Goal: Transaction & Acquisition: Obtain resource

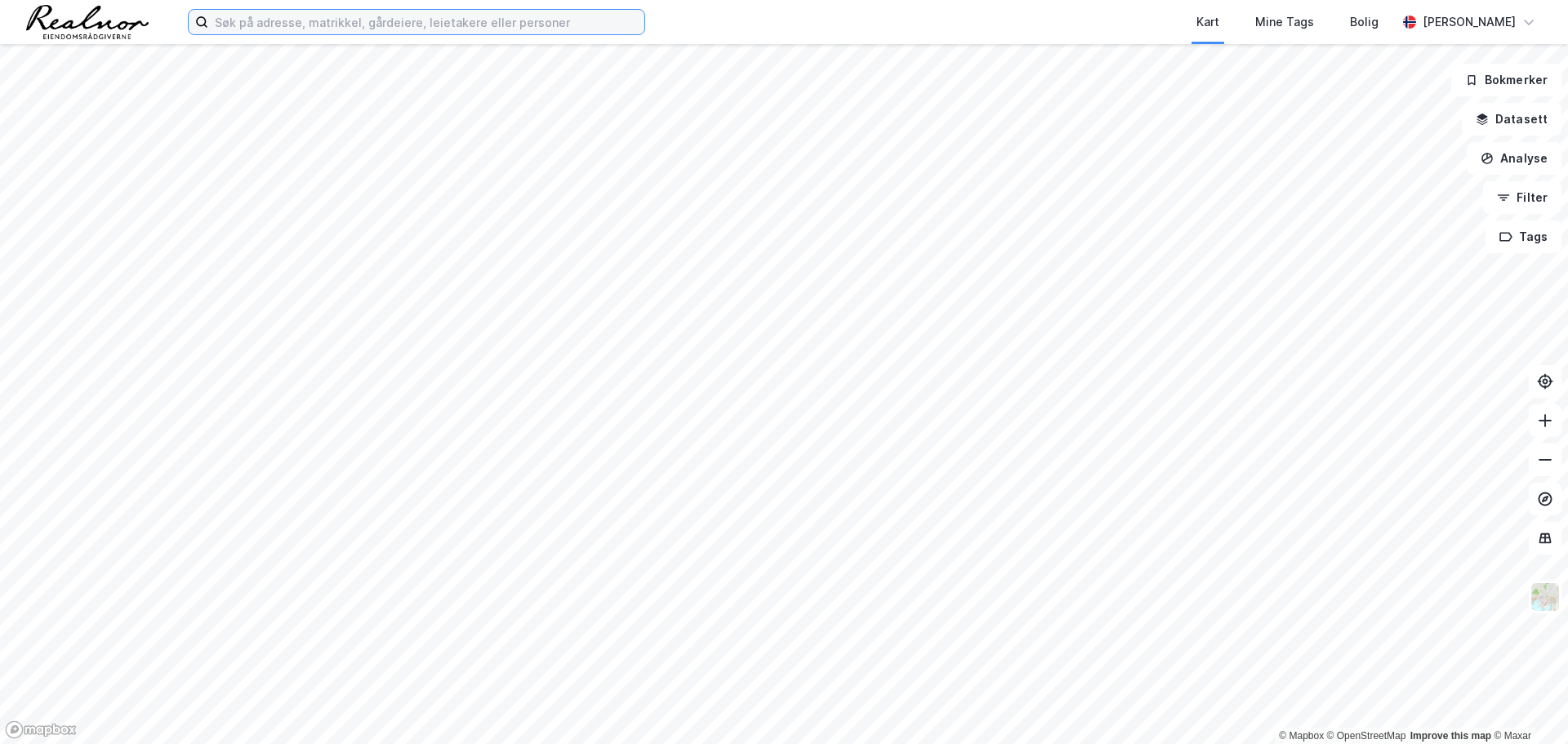
click at [439, 30] on input at bounding box center [426, 22] width 436 height 24
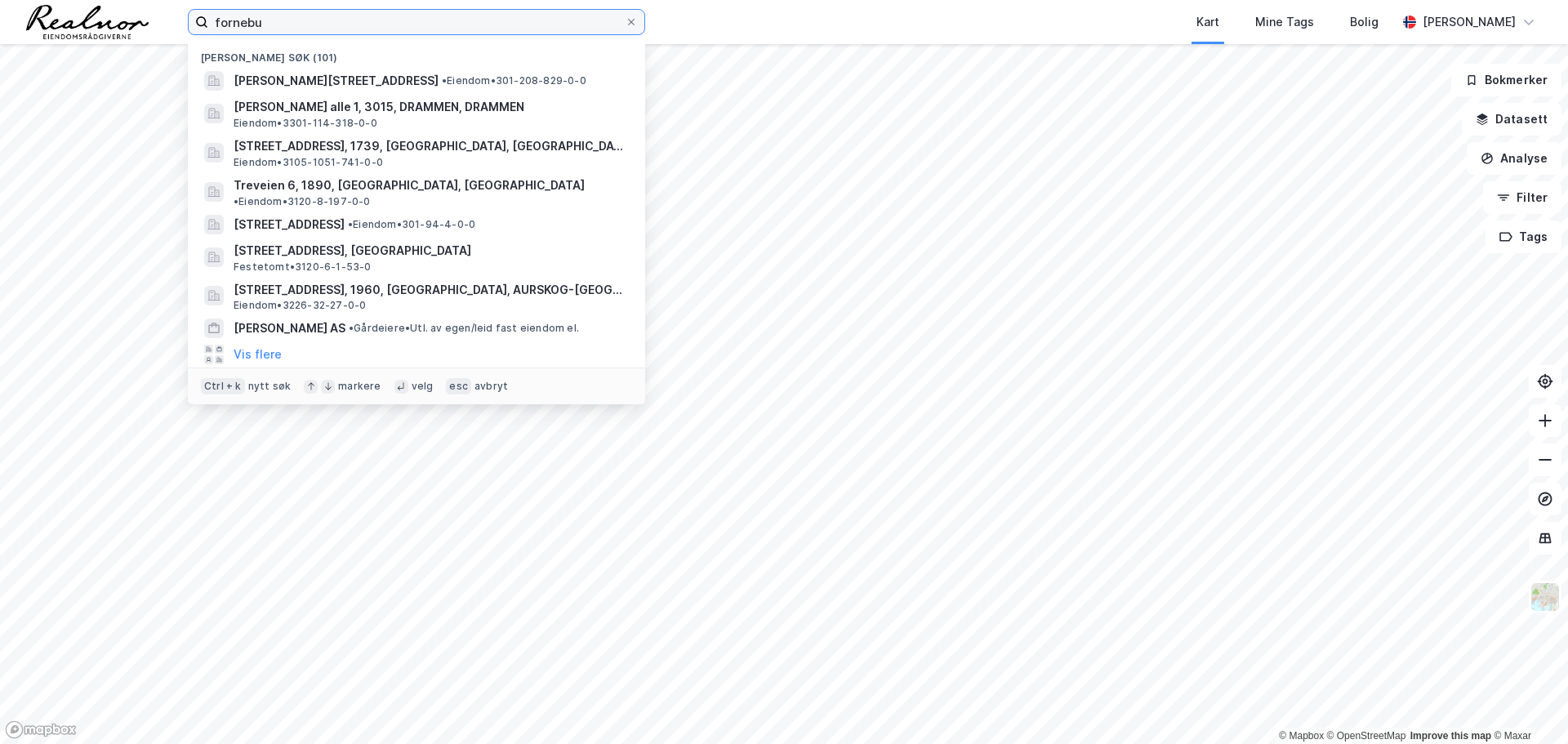
type input "fornebu"
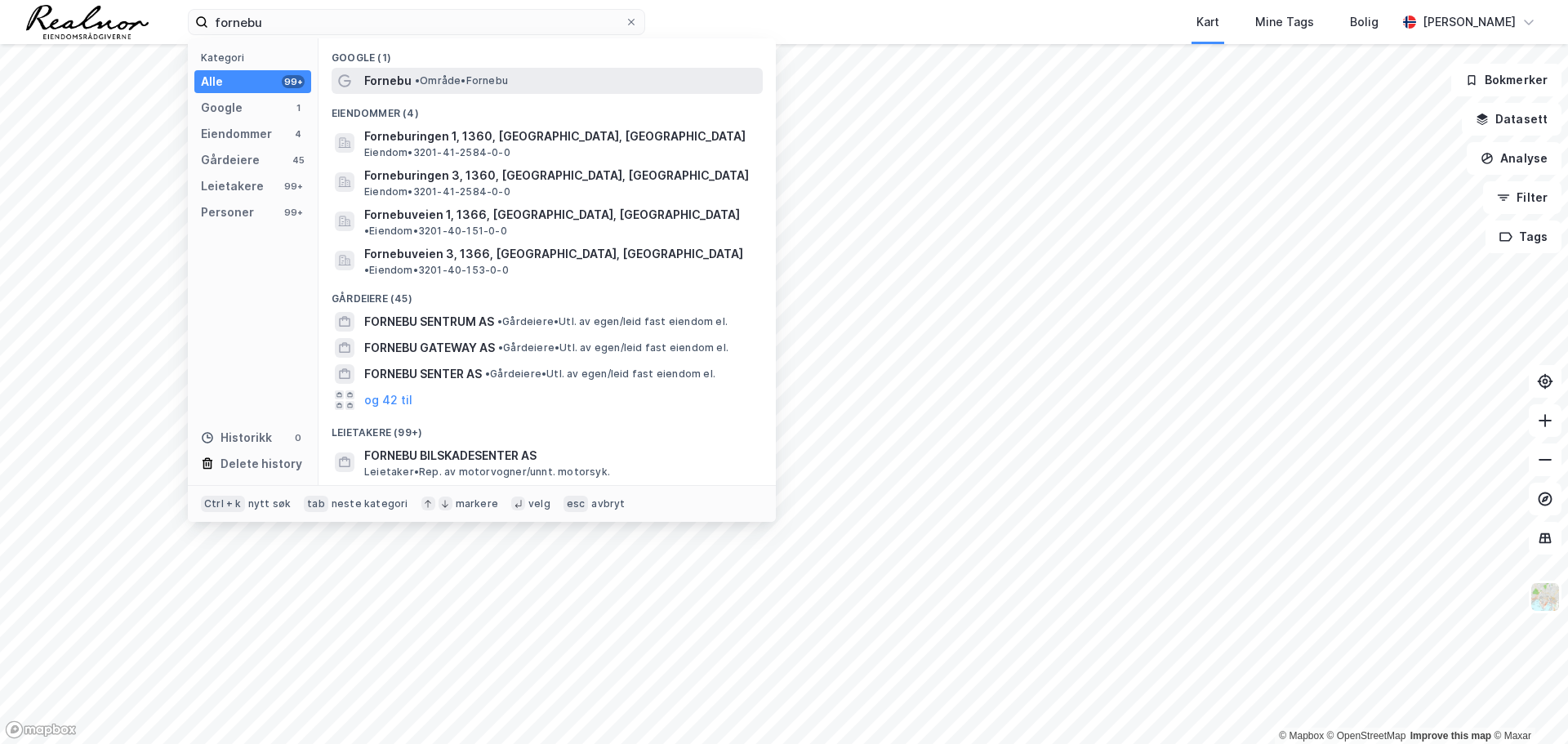
click at [426, 84] on span "• Område • [GEOGRAPHIC_DATA]" at bounding box center [461, 81] width 93 height 13
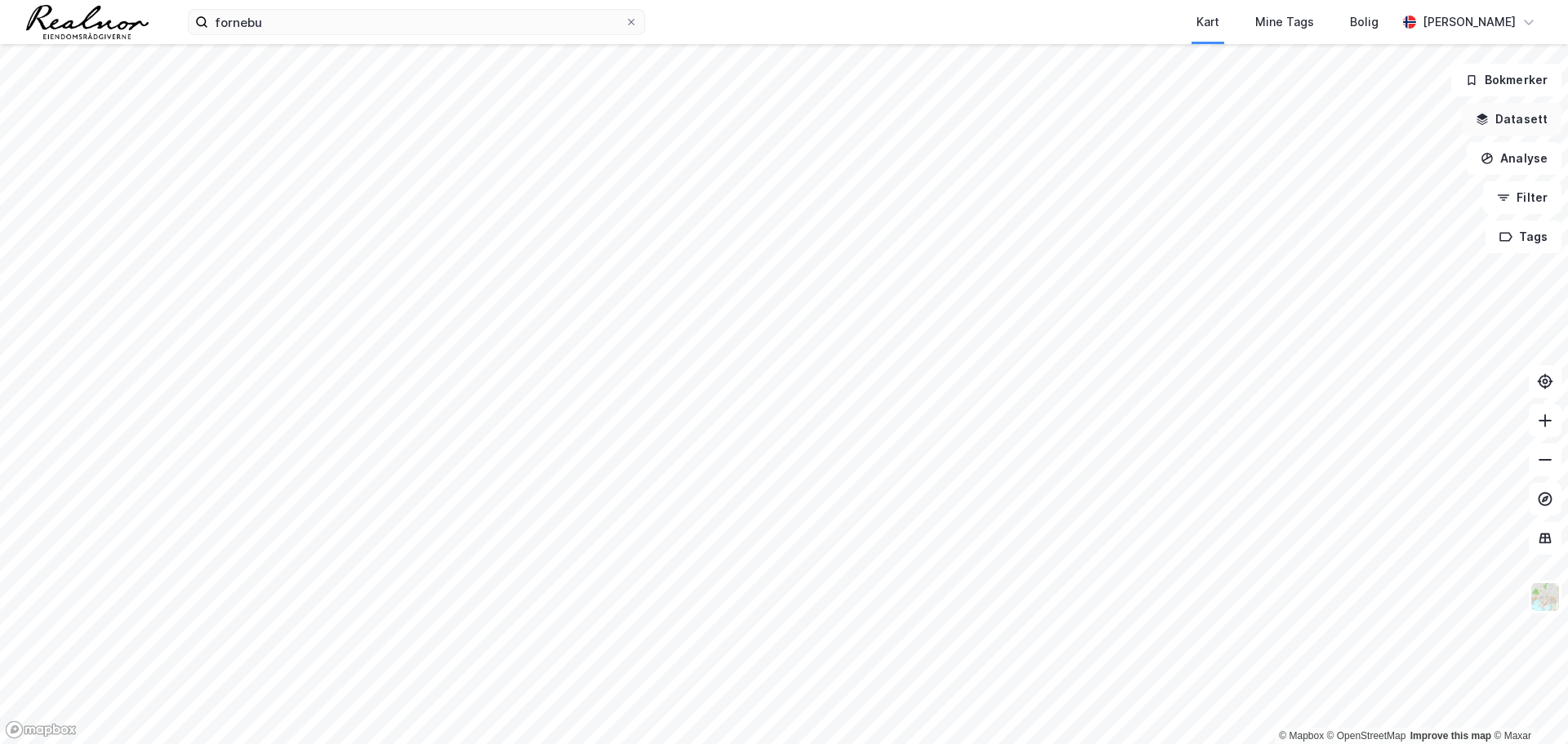
click at [1527, 126] on button "Datasett" at bounding box center [1511, 119] width 99 height 33
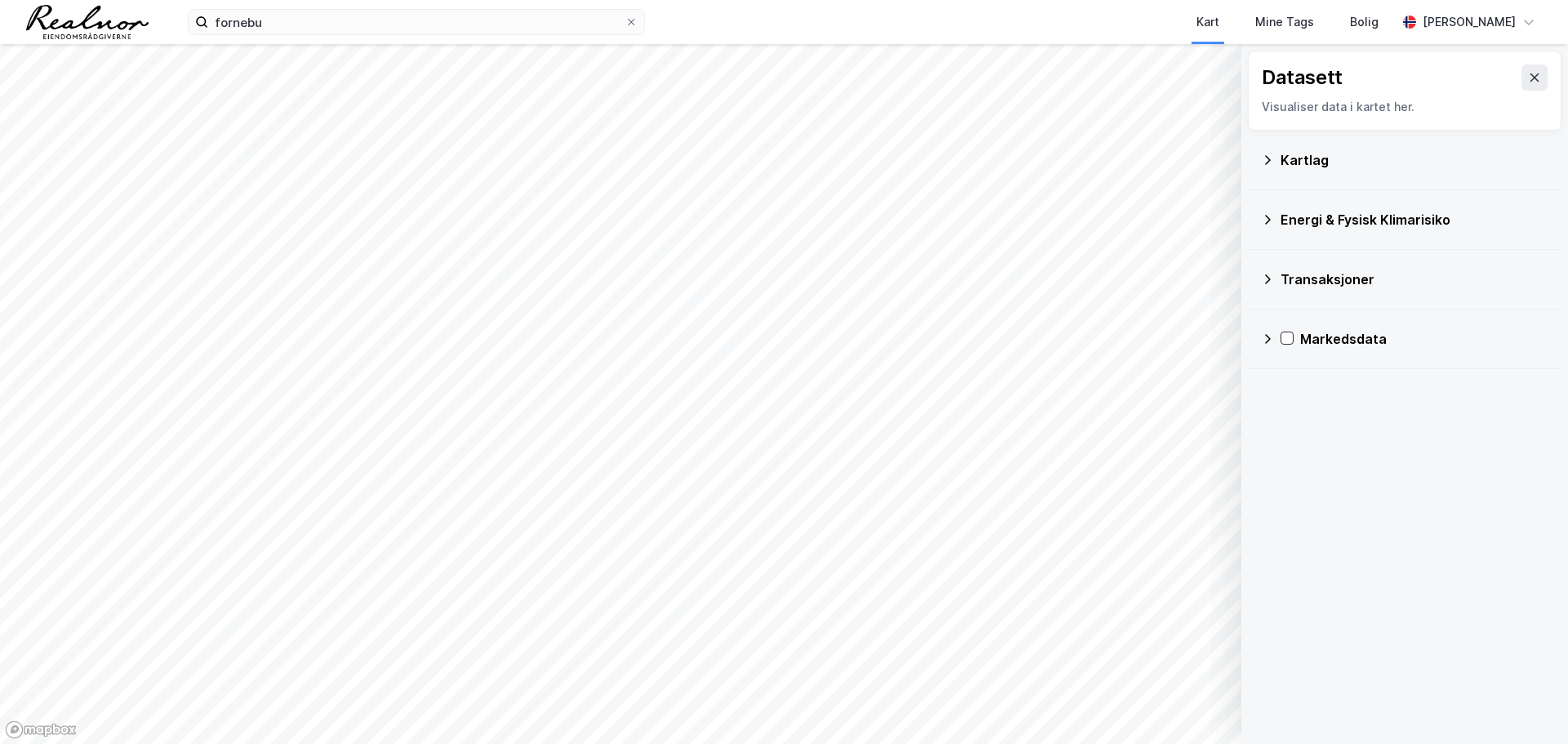
click at [1285, 154] on div "Kartlag" at bounding box center [1415, 160] width 268 height 20
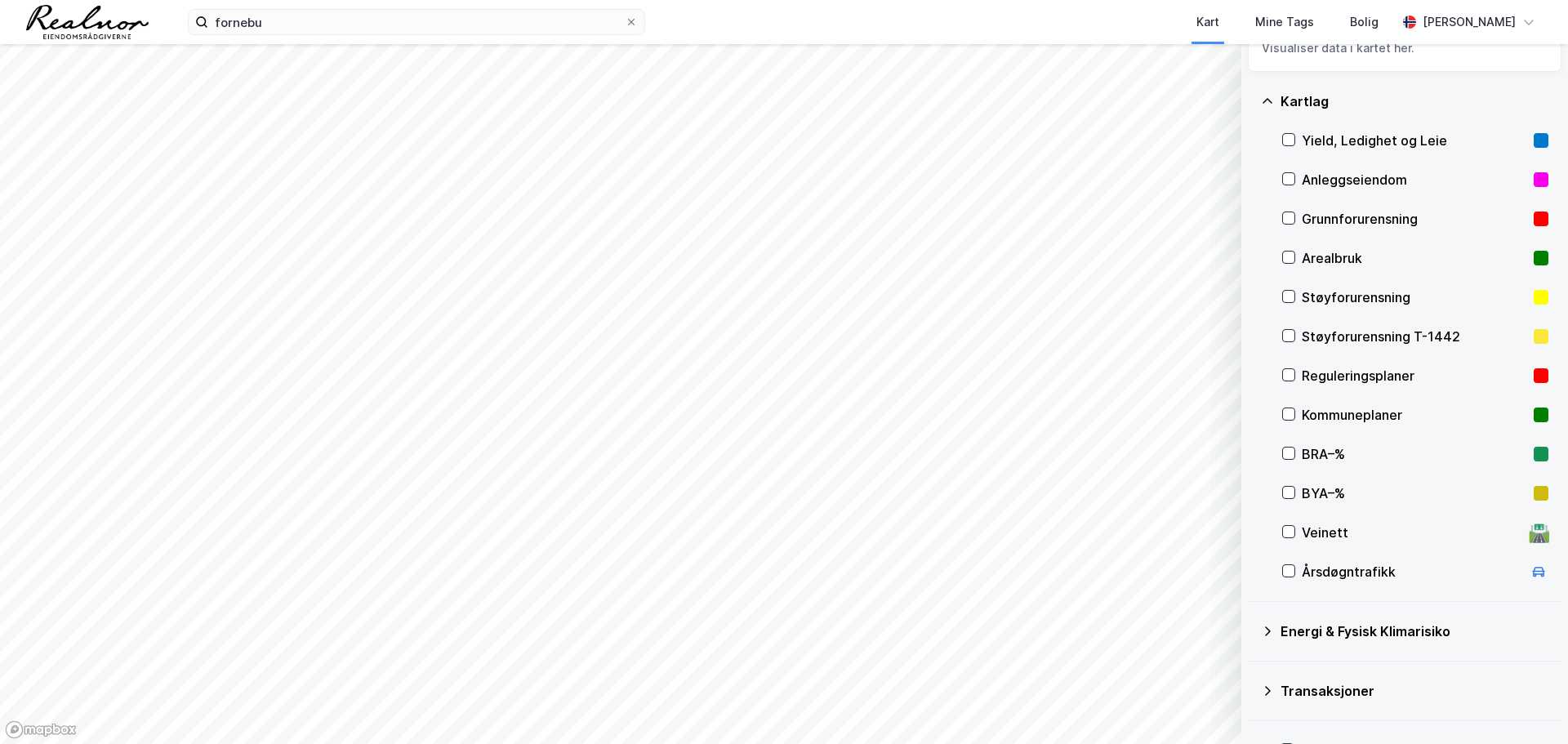
scroll to position [102, 0]
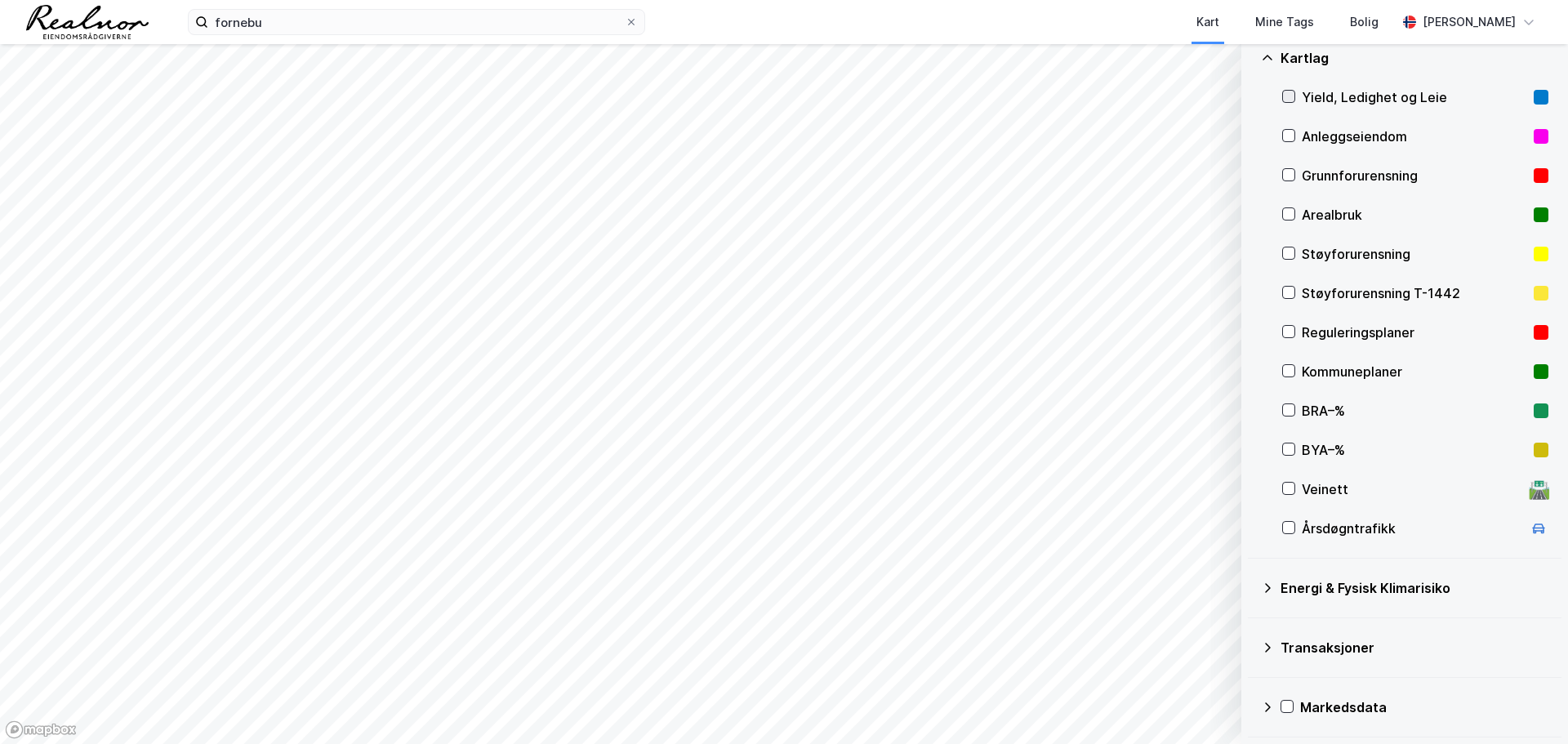
click at [1295, 93] on div at bounding box center [1289, 97] width 13 height 13
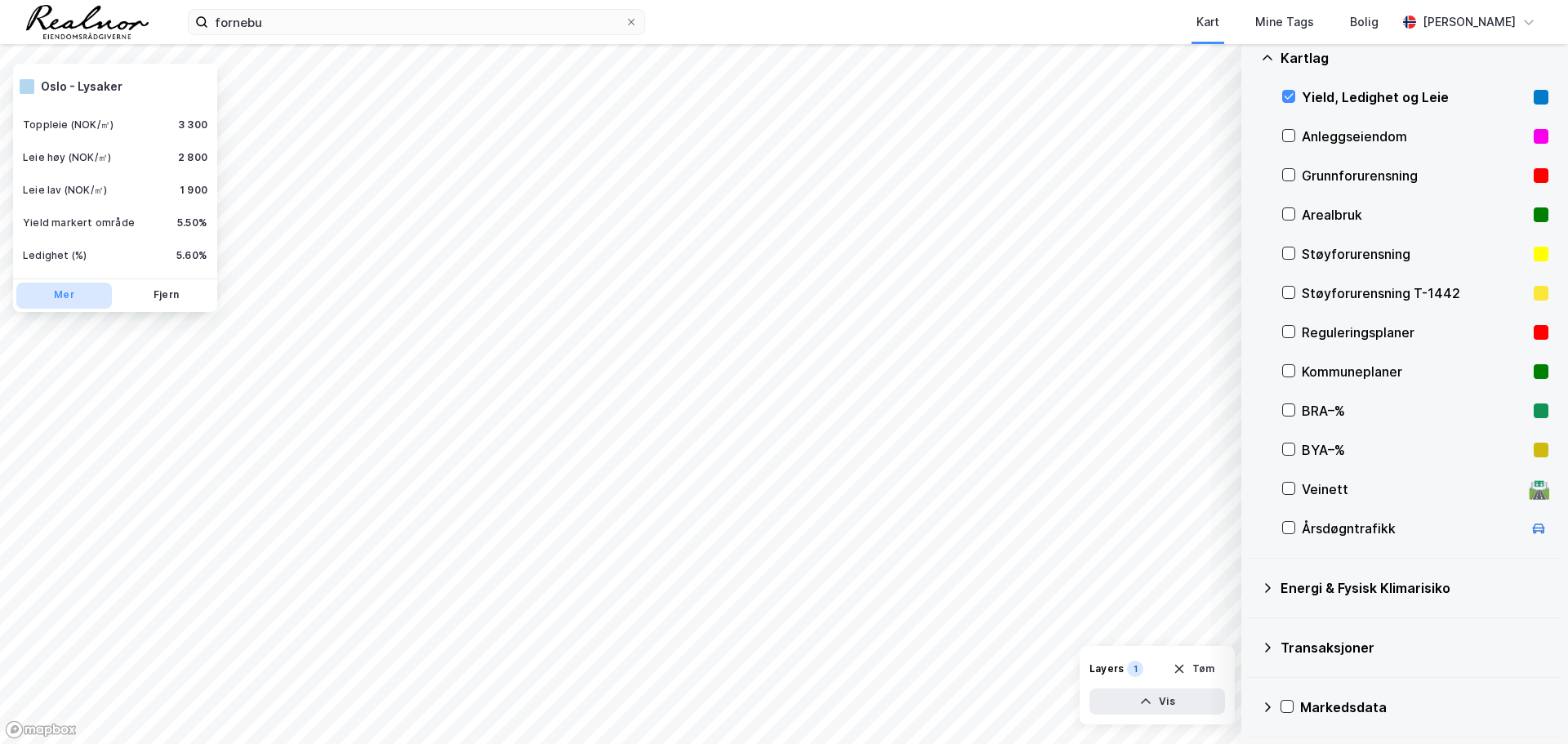
click at [59, 298] on button "Mer" at bounding box center [64, 295] width 96 height 26
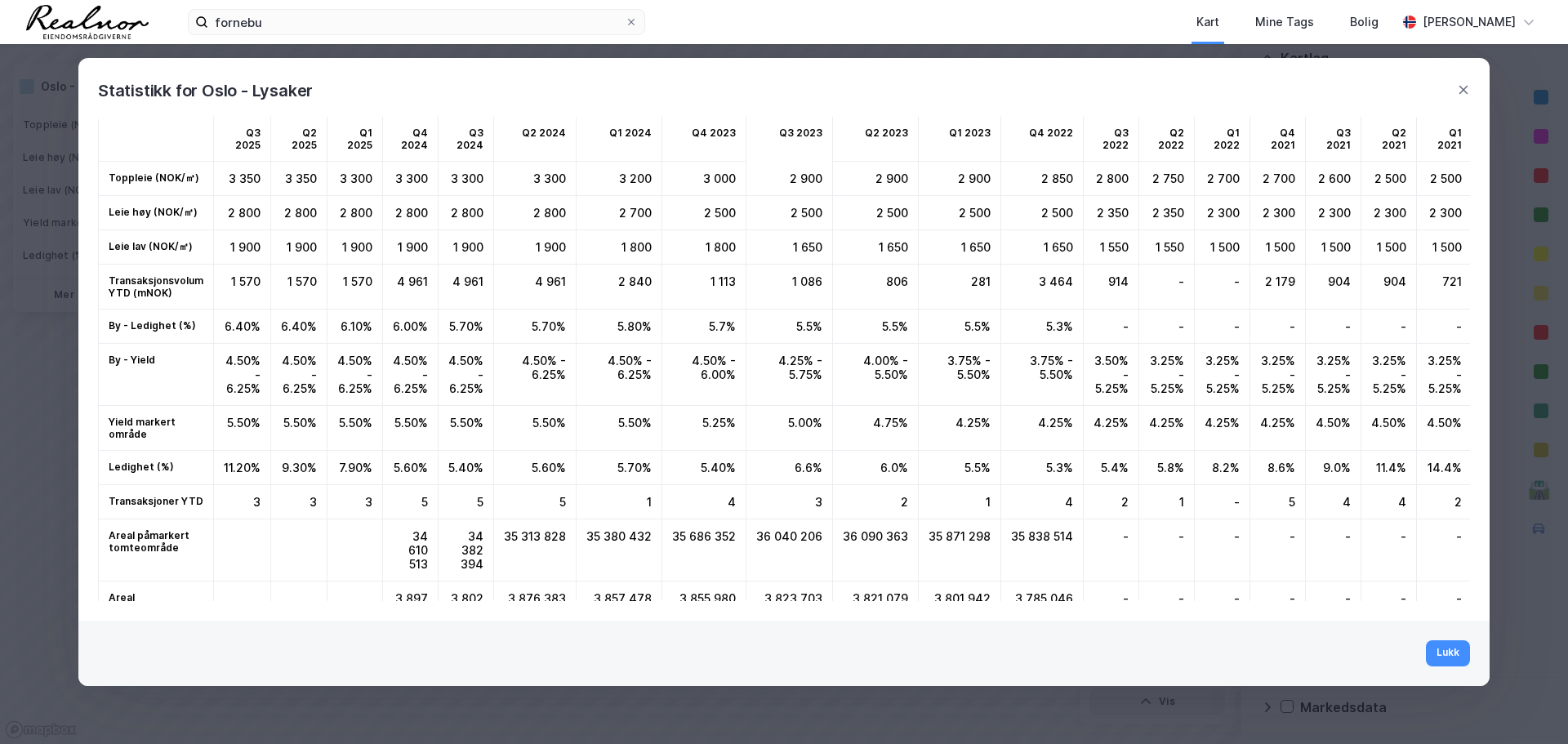
scroll to position [0, 0]
click at [1469, 92] on icon at bounding box center [1464, 90] width 13 height 13
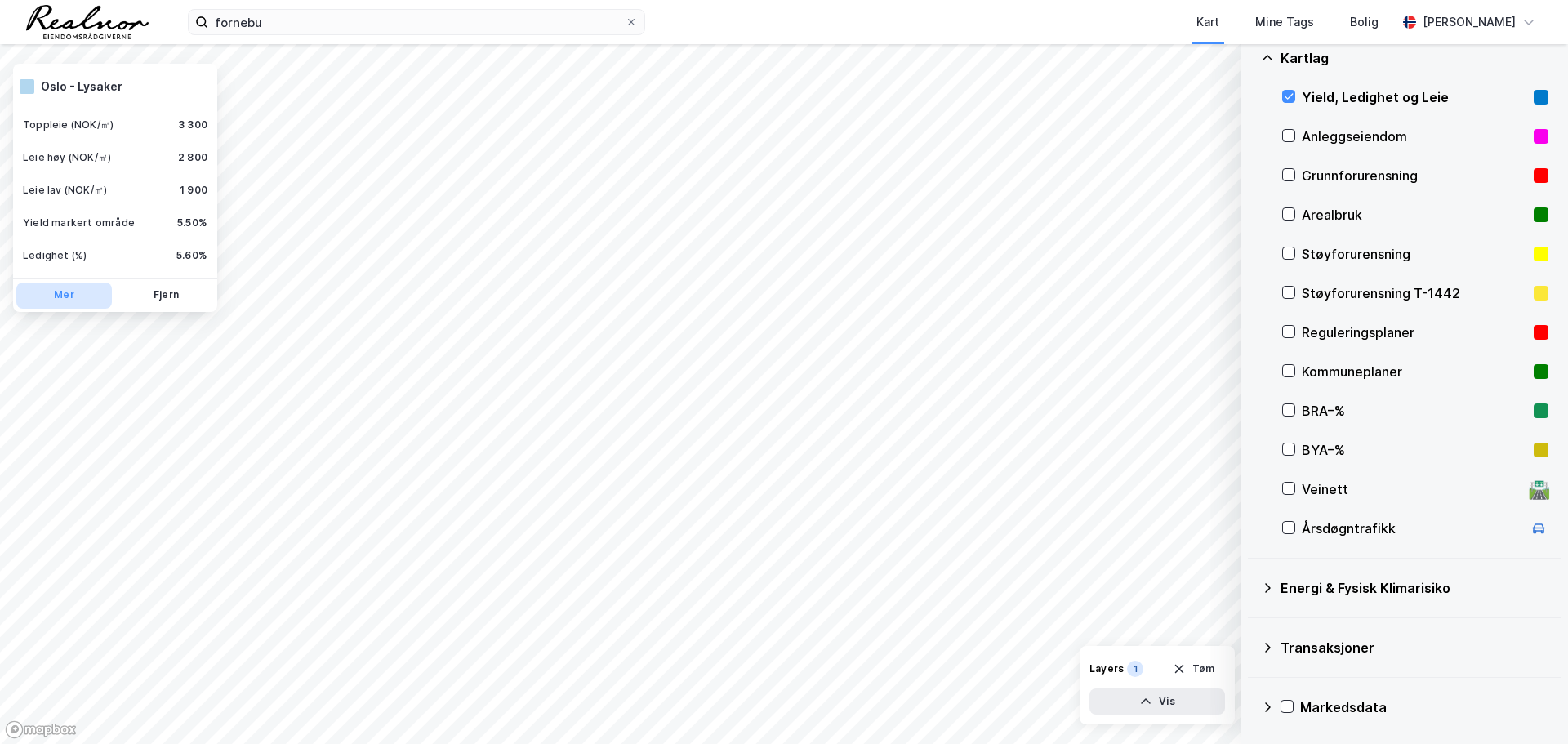
click at [72, 289] on button "Mer" at bounding box center [64, 295] width 96 height 26
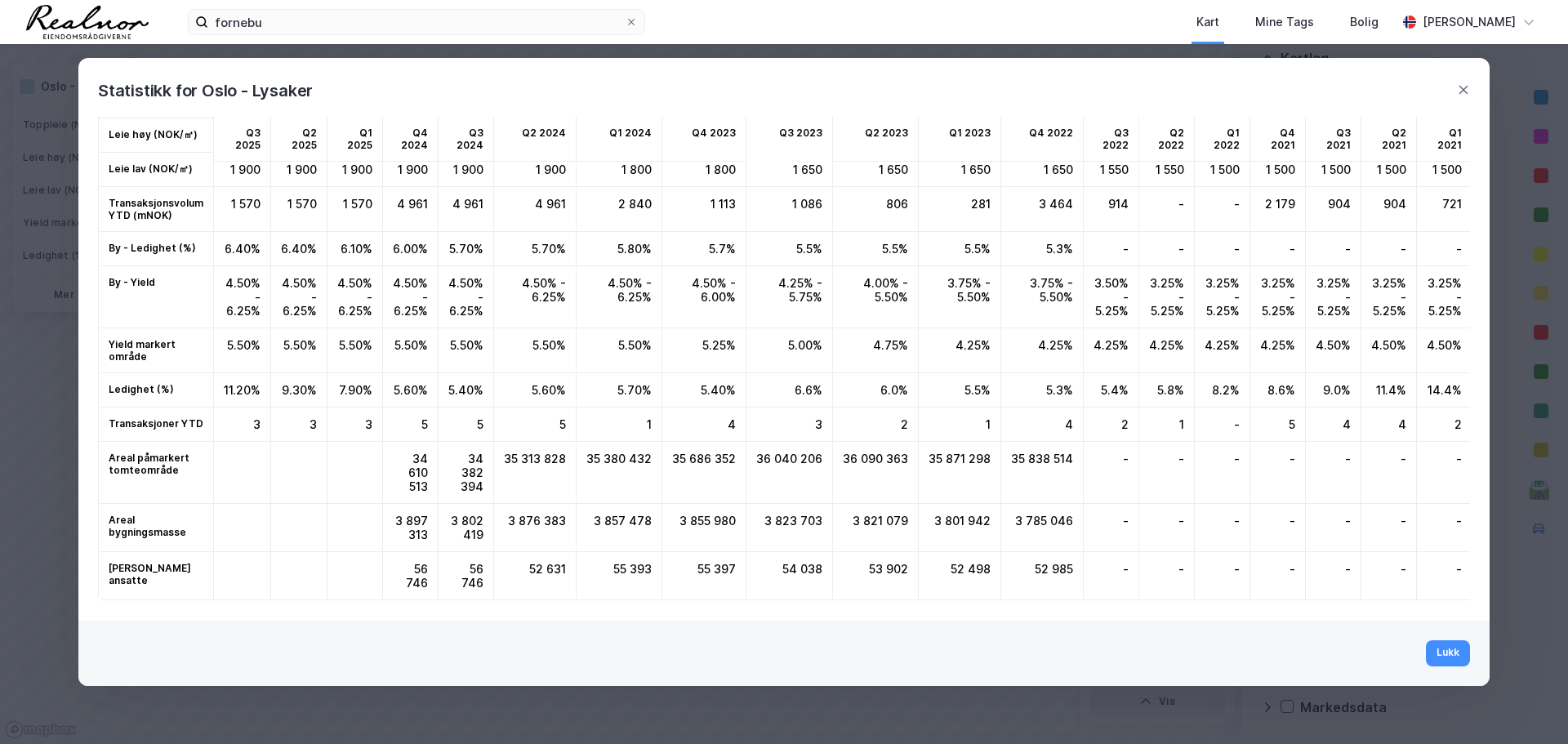
scroll to position [90, 0]
drag, startPoint x: 1048, startPoint y: 514, endPoint x: 383, endPoint y: 529, distance: 665.2
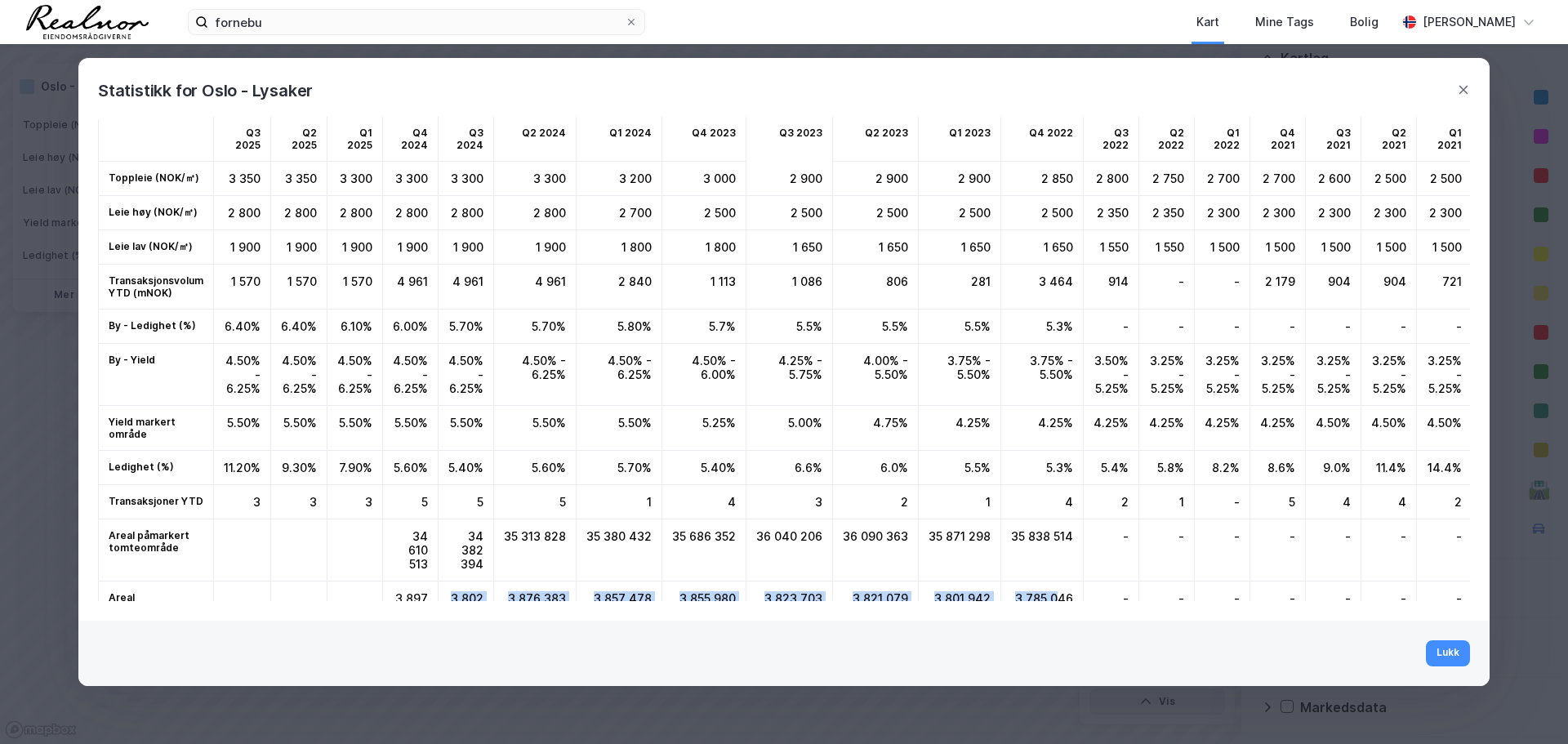
scroll to position [0, 0]
click at [982, 372] on div "3.75% - 5.50%" at bounding box center [960, 375] width 83 height 62
click at [1472, 95] on div "Statistikk for Oslo - Lysaker" at bounding box center [784, 80] width 1412 height 46
click at [1465, 91] on icon at bounding box center [1465, 89] width 9 height 8
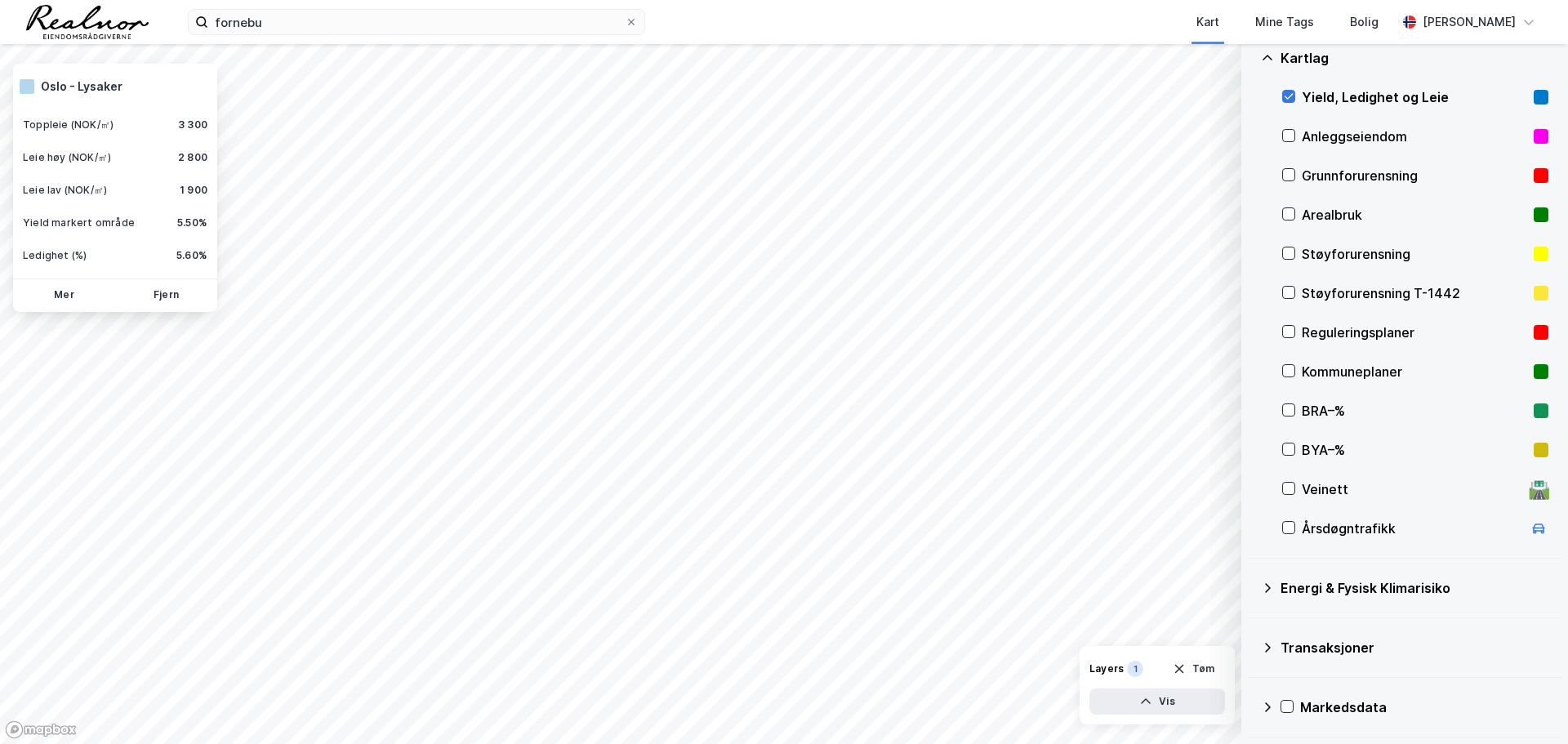
click at [1294, 102] on icon at bounding box center [1289, 97] width 11 height 11
click at [1268, 703] on icon at bounding box center [1268, 707] width 13 height 13
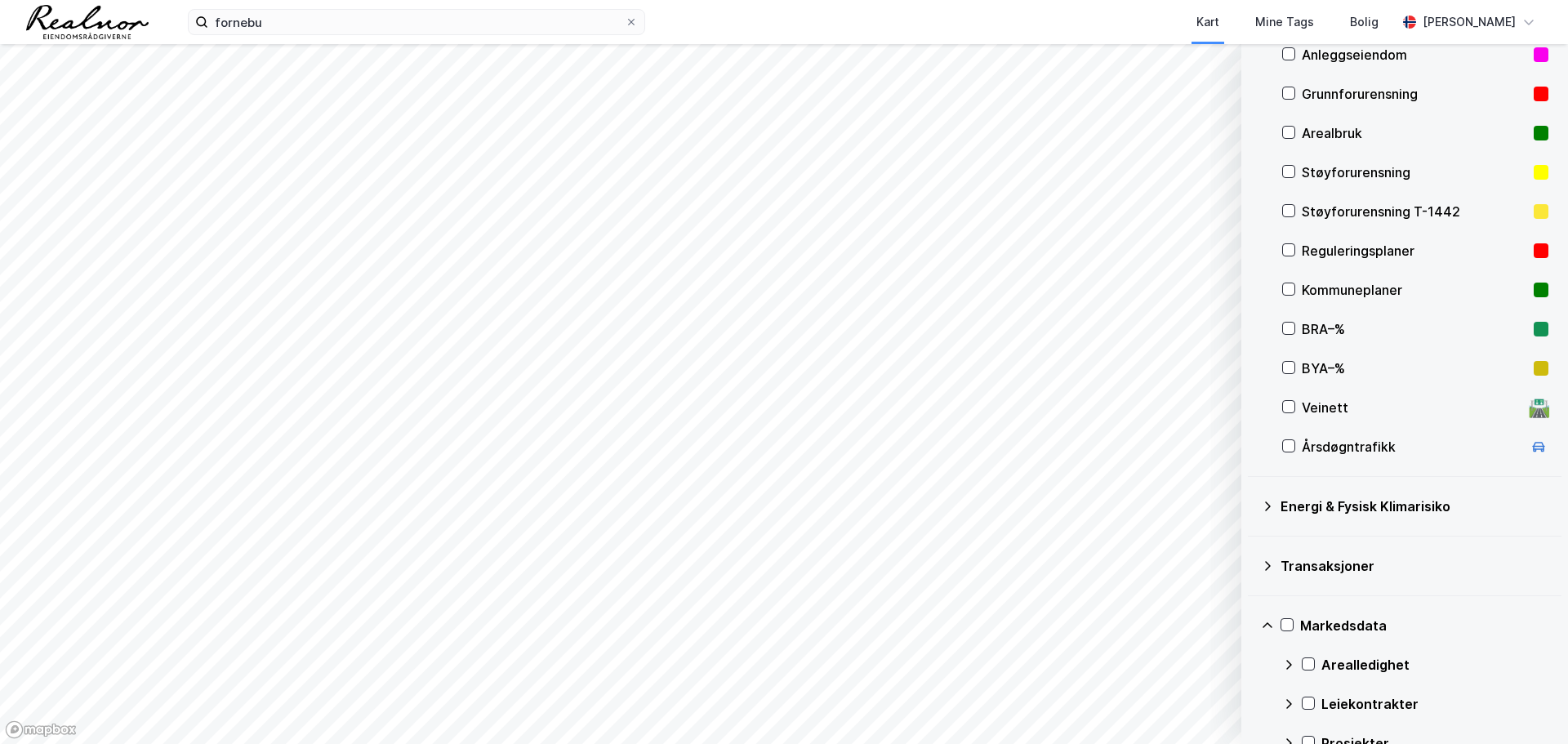
scroll to position [259, 0]
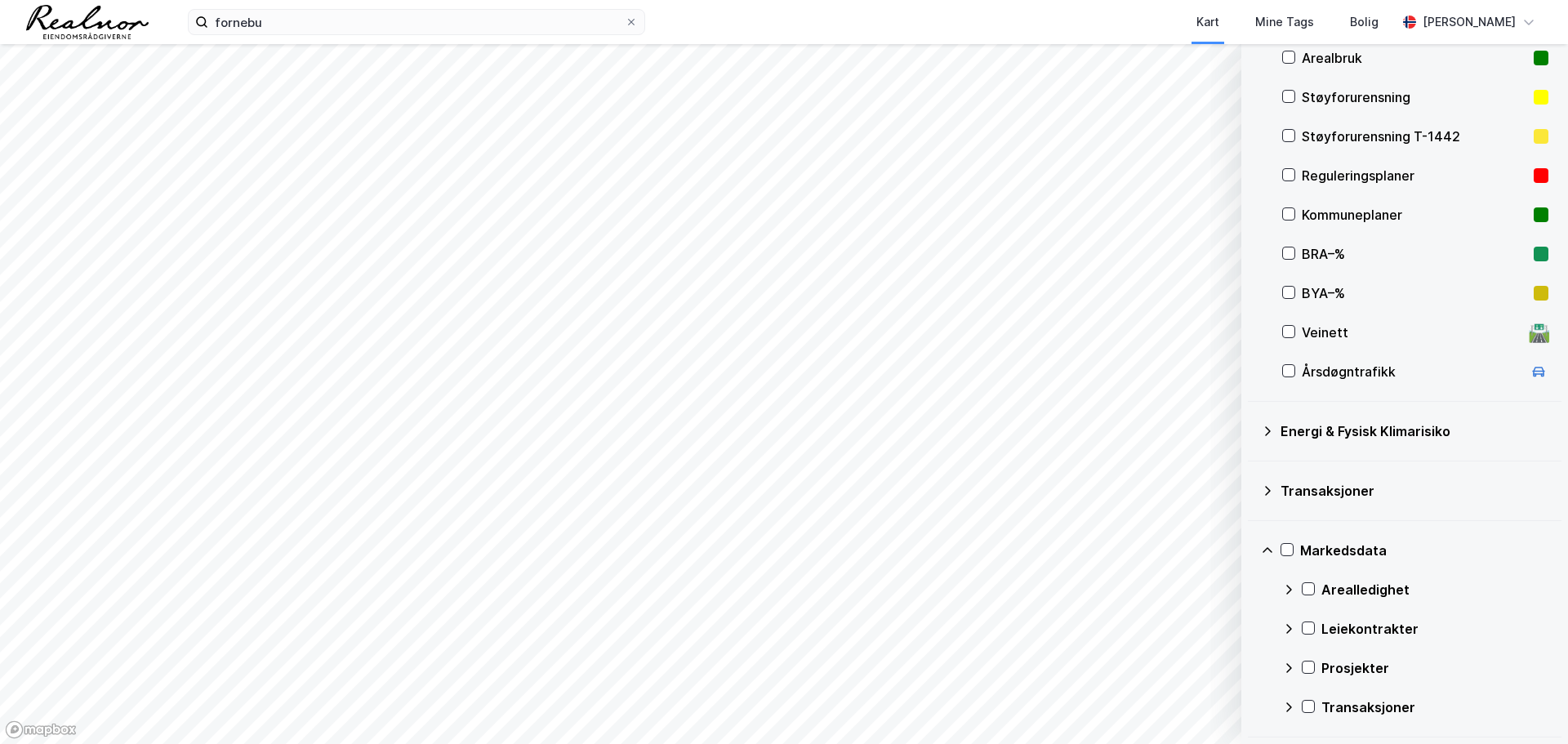
click at [1316, 588] on div "Arealledighet" at bounding box center [1416, 589] width 267 height 39
click at [1313, 584] on icon at bounding box center [1309, 589] width 11 height 11
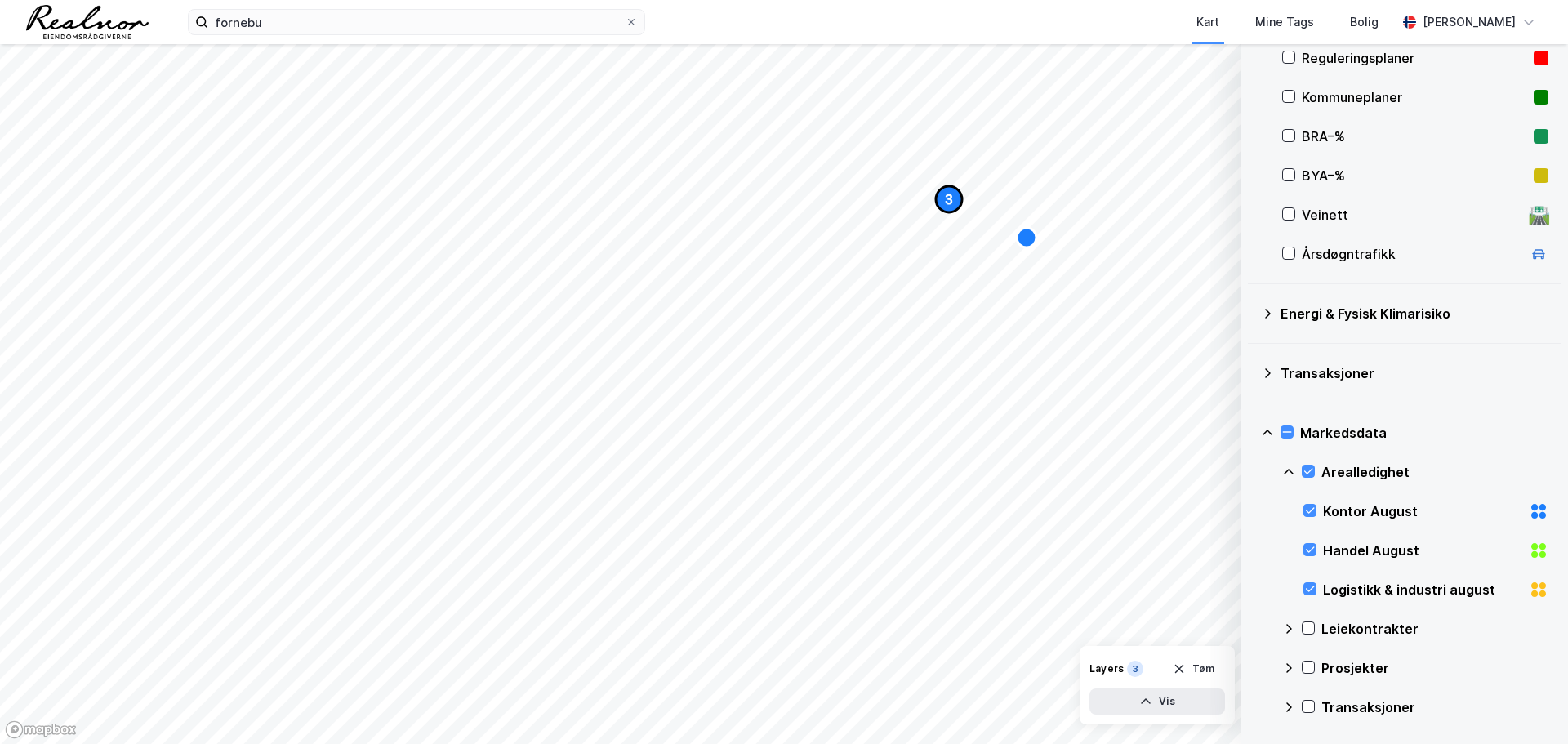
click at [953, 202] on text "3" at bounding box center [950, 199] width 7 height 14
click at [1028, 241] on icon "Map marker" at bounding box center [1026, 237] width 20 height 20
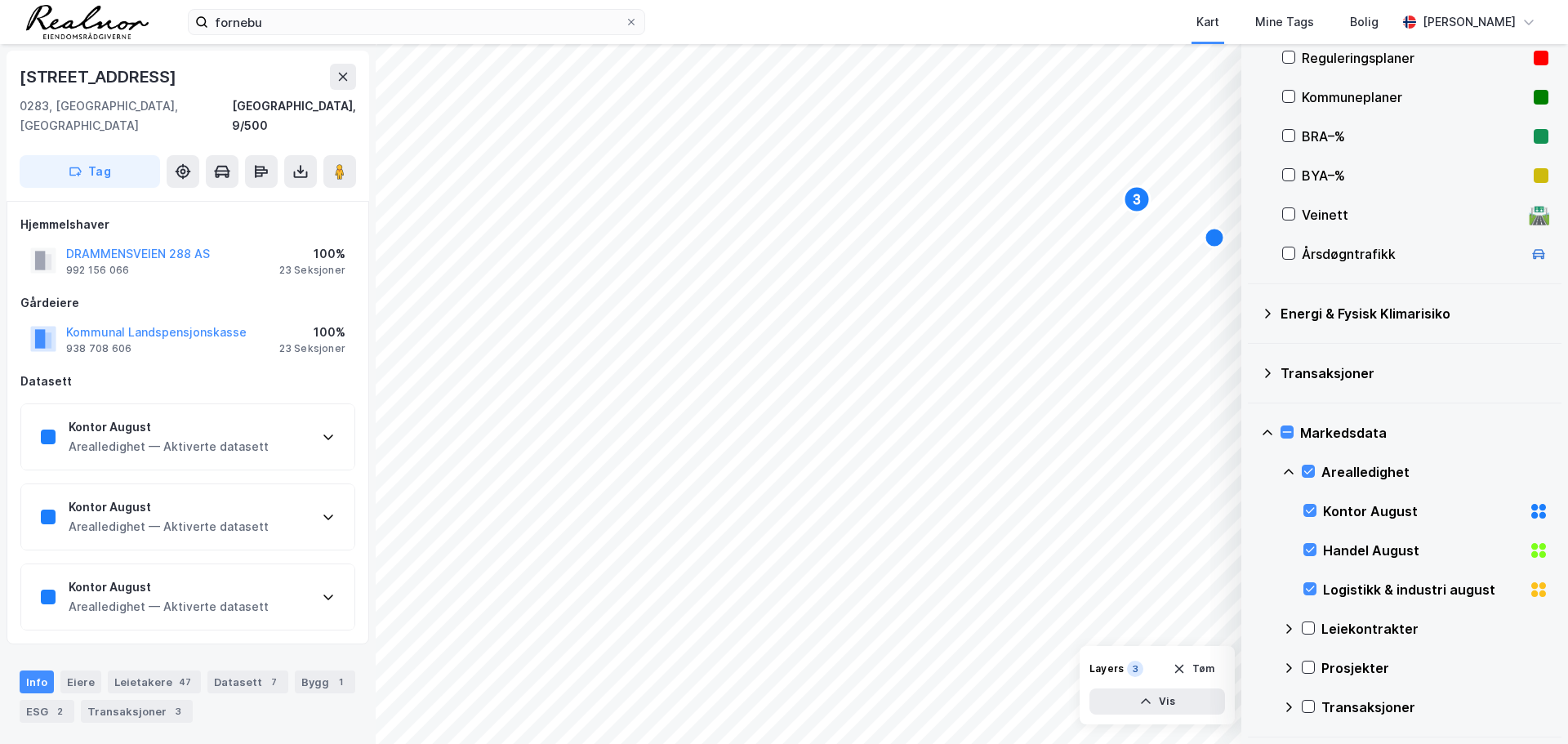
click at [335, 506] on div "Kontor August Arealledighet — Aktiverte datasett" at bounding box center [188, 516] width 334 height 65
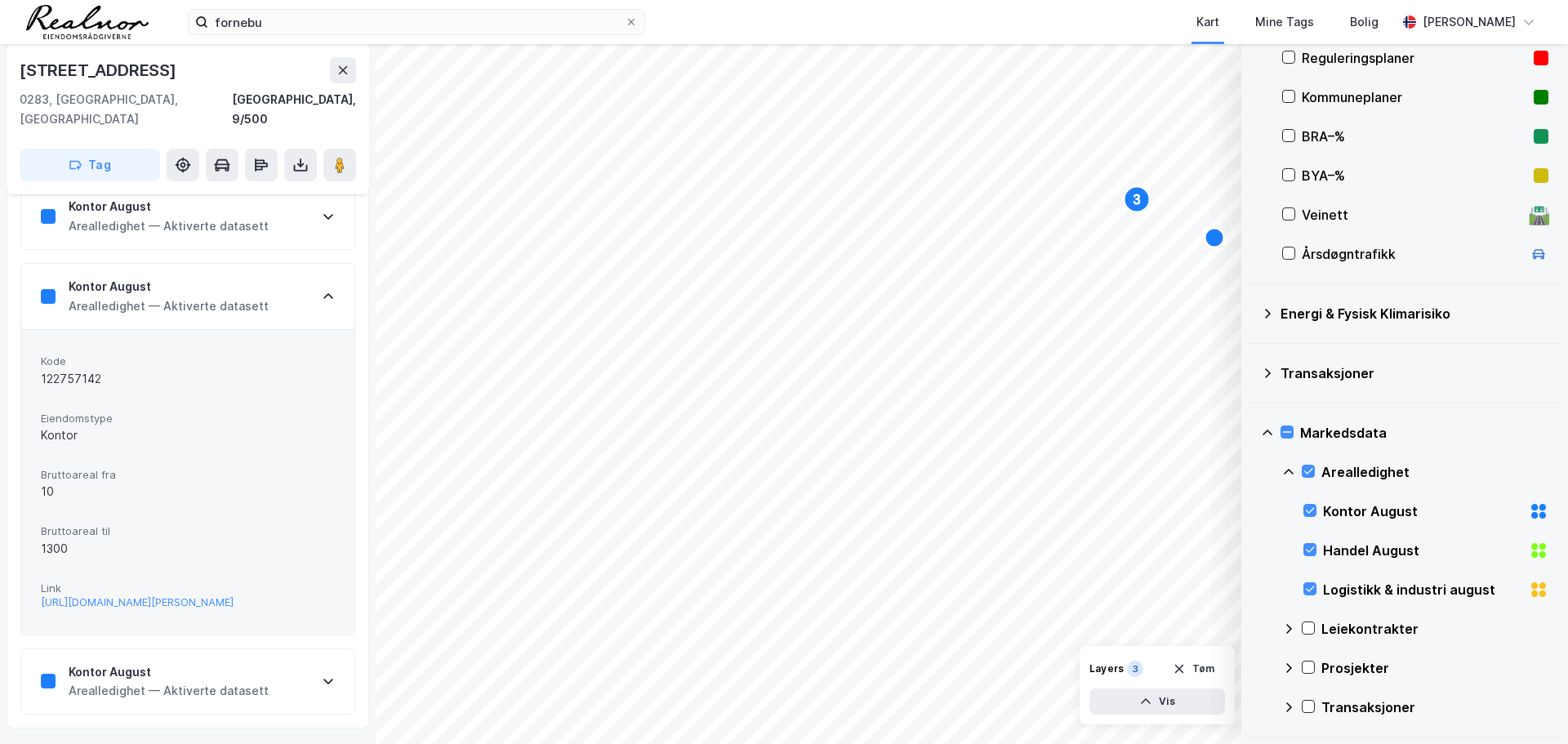
scroll to position [245, 0]
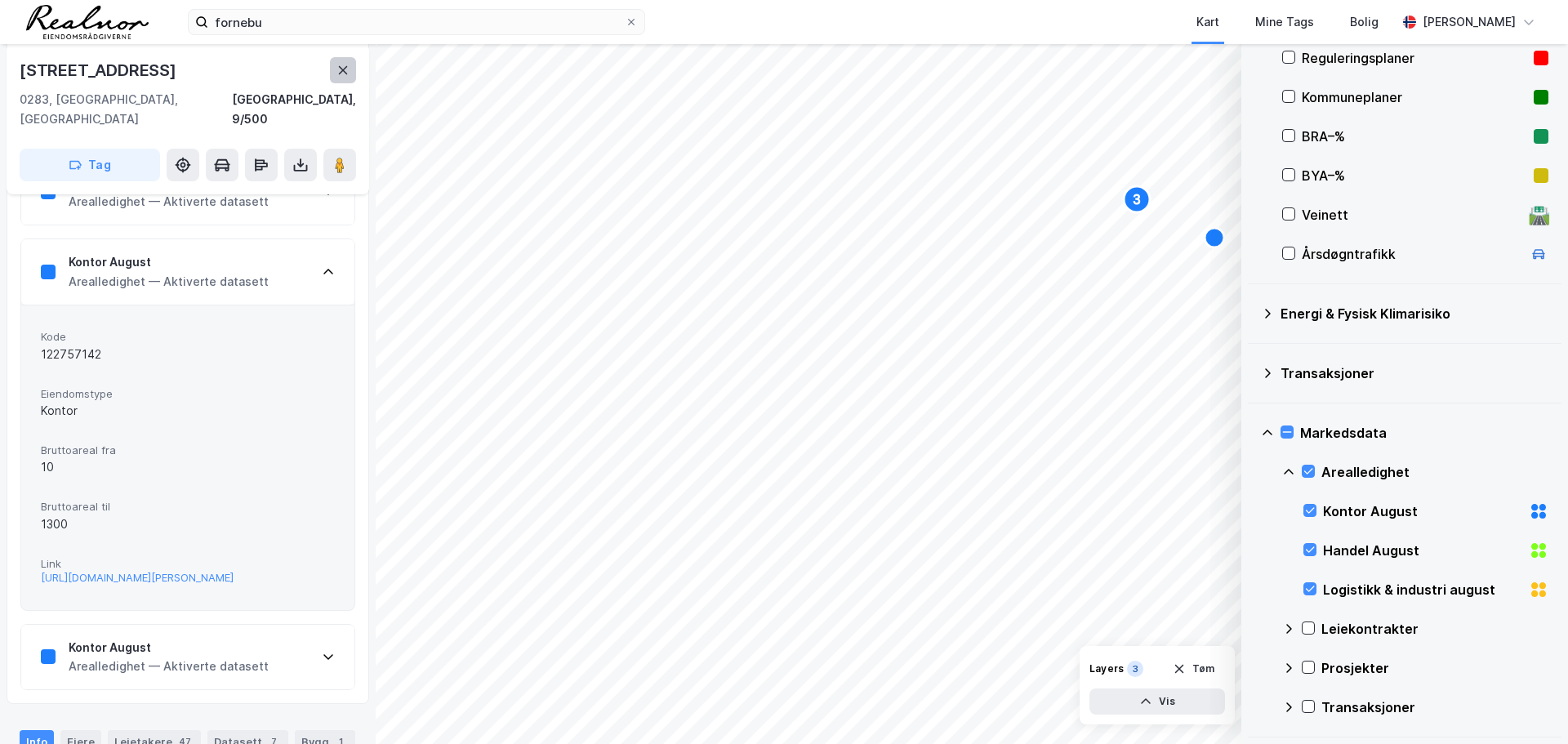
click at [348, 71] on icon at bounding box center [343, 71] width 13 height 13
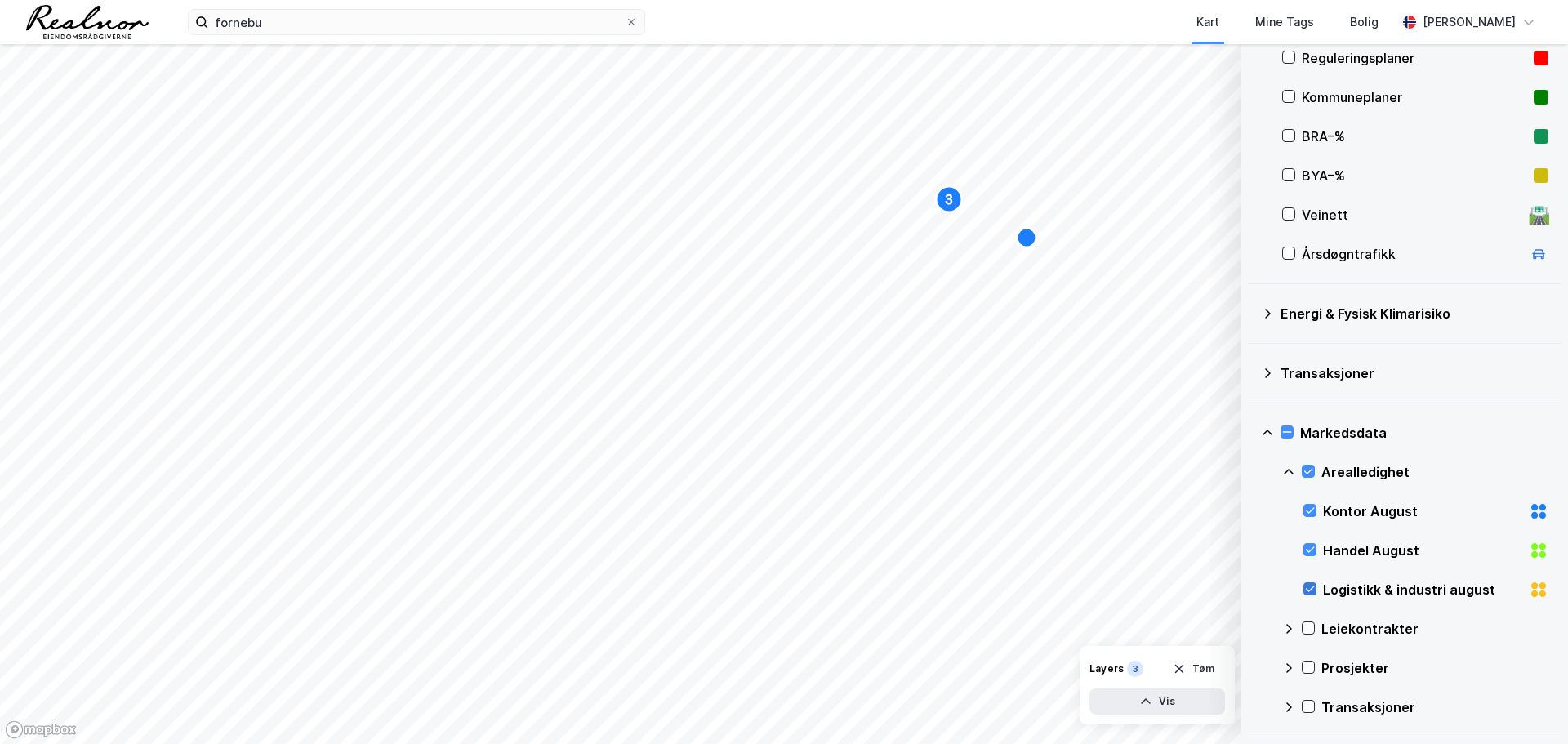
click at [1311, 584] on icon at bounding box center [1311, 589] width 11 height 11
click at [1319, 552] on div "Handel August" at bounding box center [1427, 550] width 245 height 39
click at [1028, 240] on icon "Map marker" at bounding box center [1026, 237] width 20 height 20
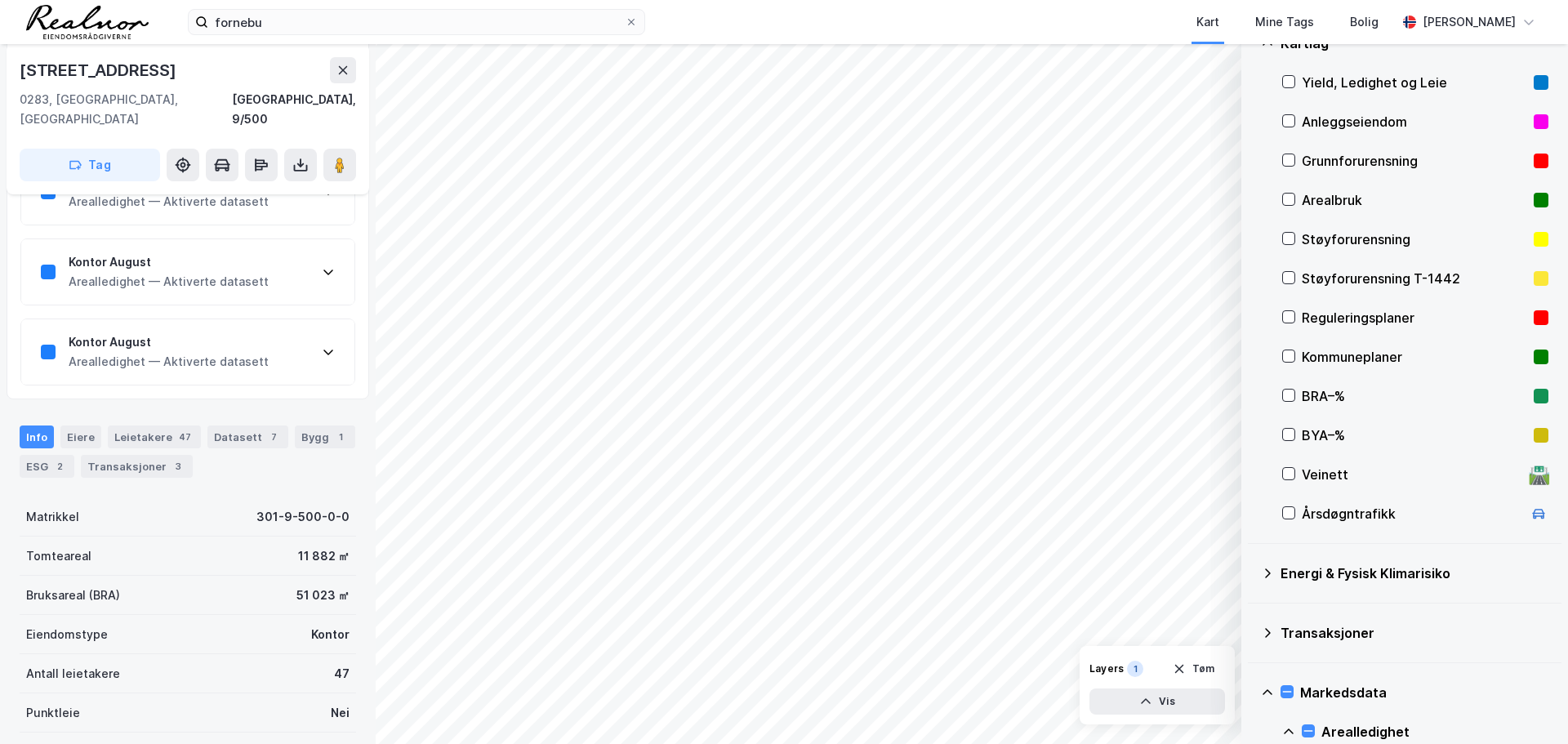
scroll to position [245, 0]
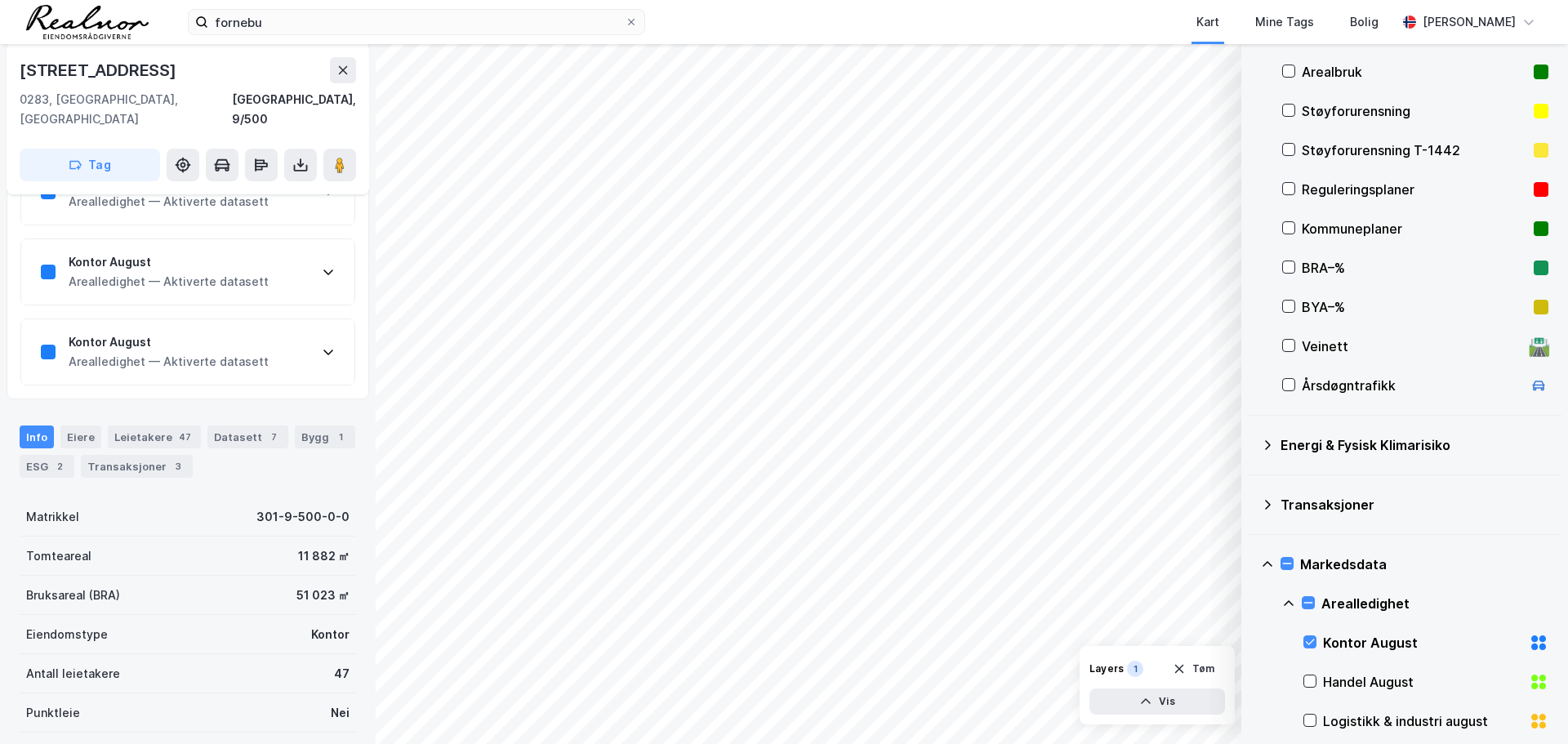
click at [1307, 634] on div "Kontor August" at bounding box center [1427, 643] width 245 height 39
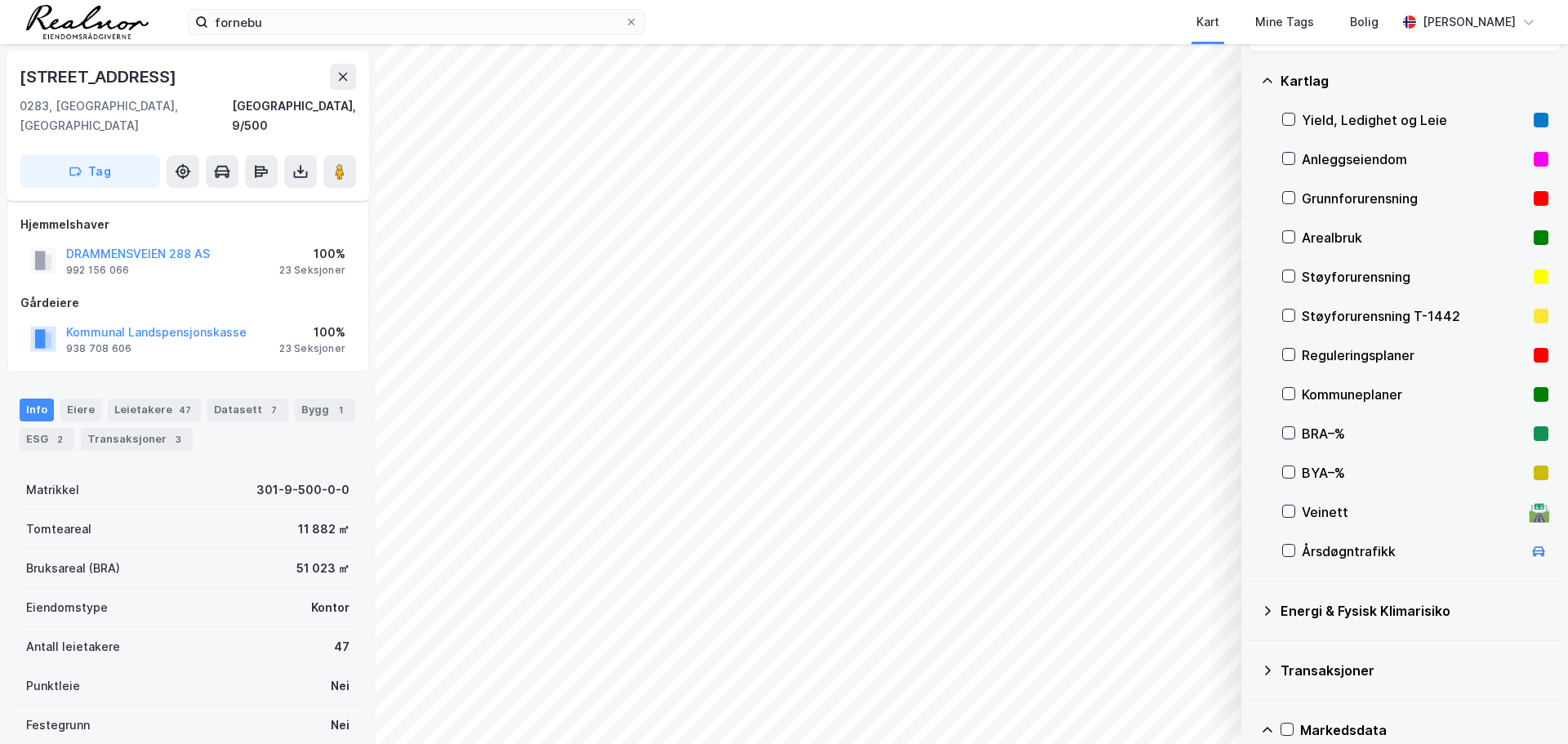
scroll to position [0, 0]
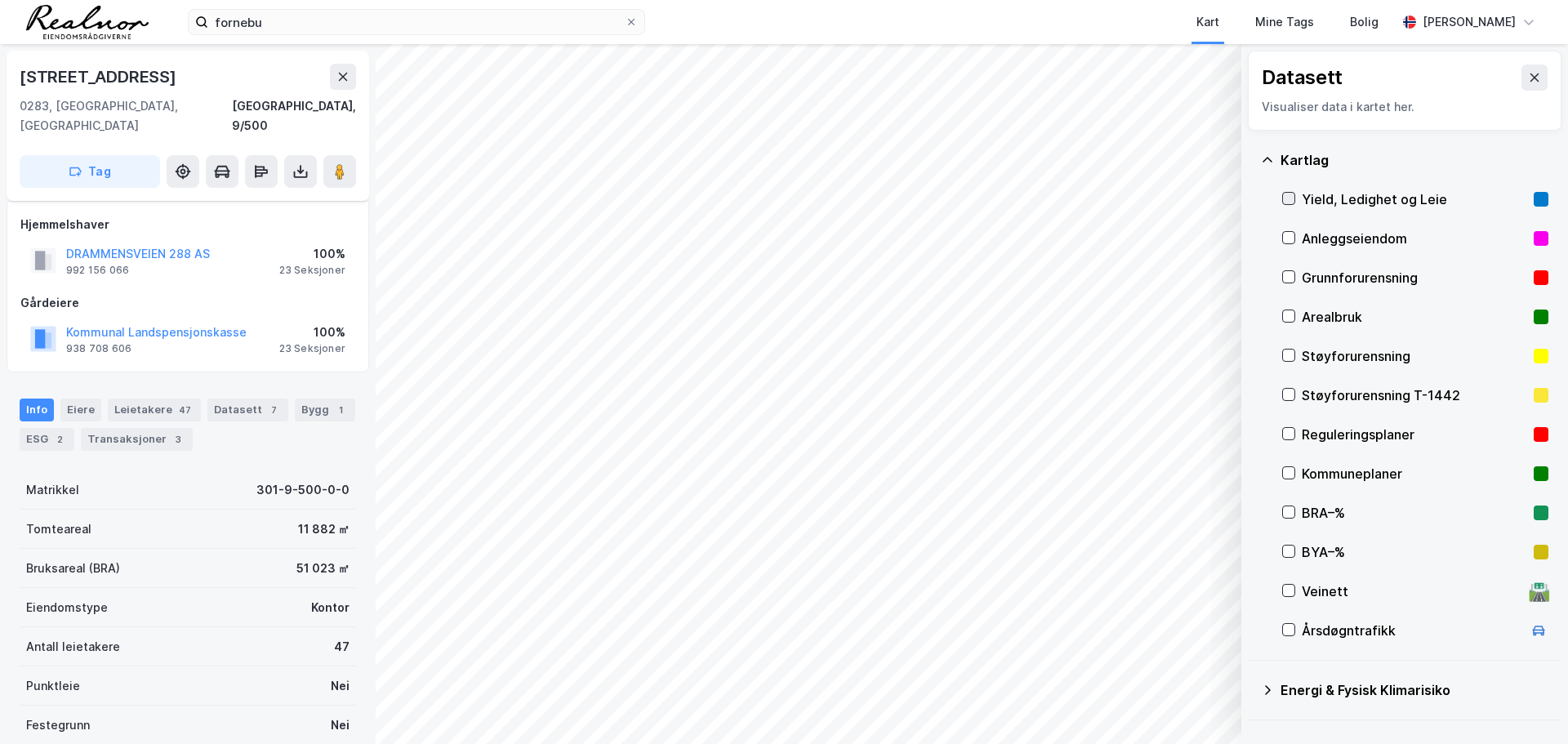
click at [1289, 201] on icon at bounding box center [1289, 199] width 9 height 6
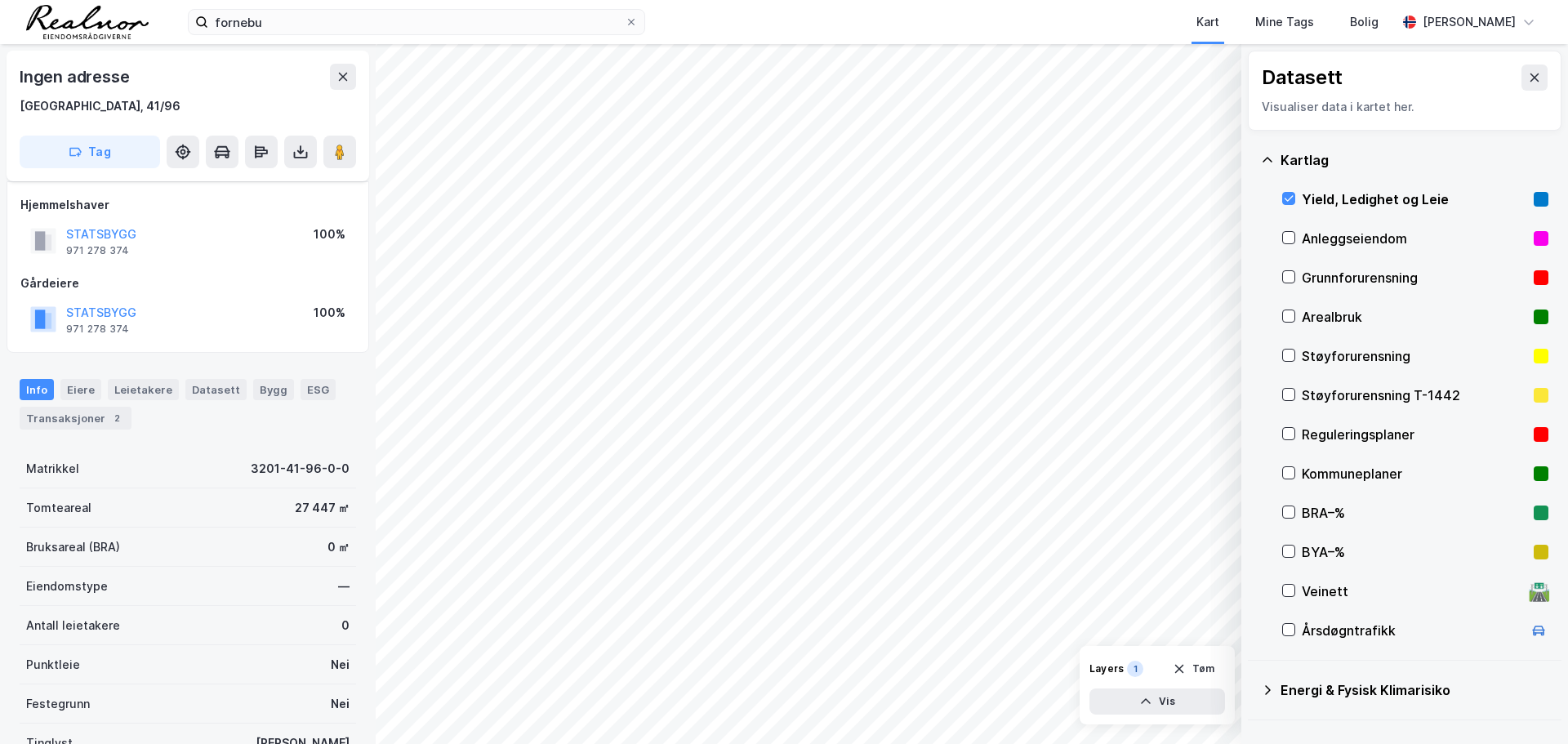
scroll to position [144, 0]
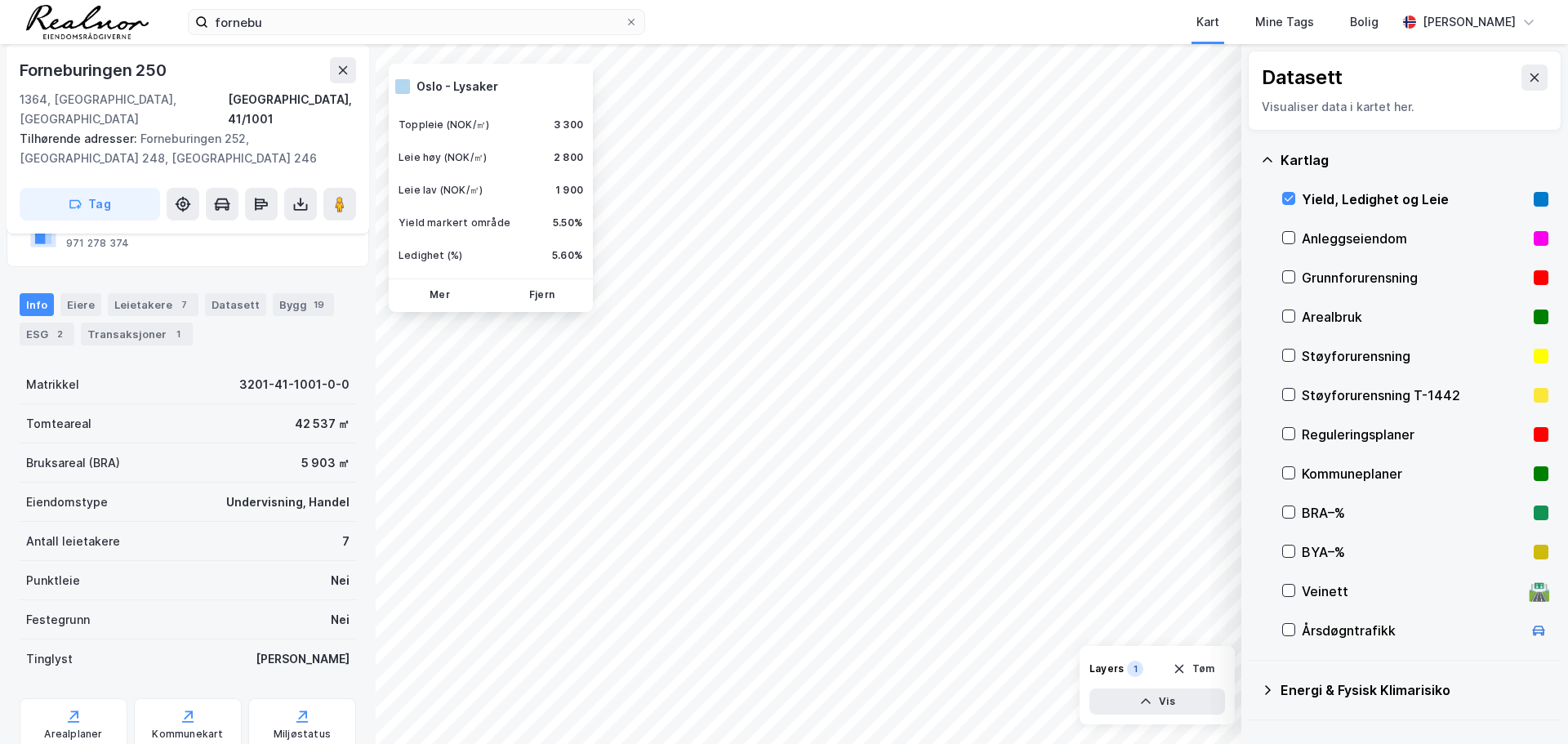
scroll to position [144, 0]
click at [435, 296] on button "Mer" at bounding box center [440, 295] width 96 height 26
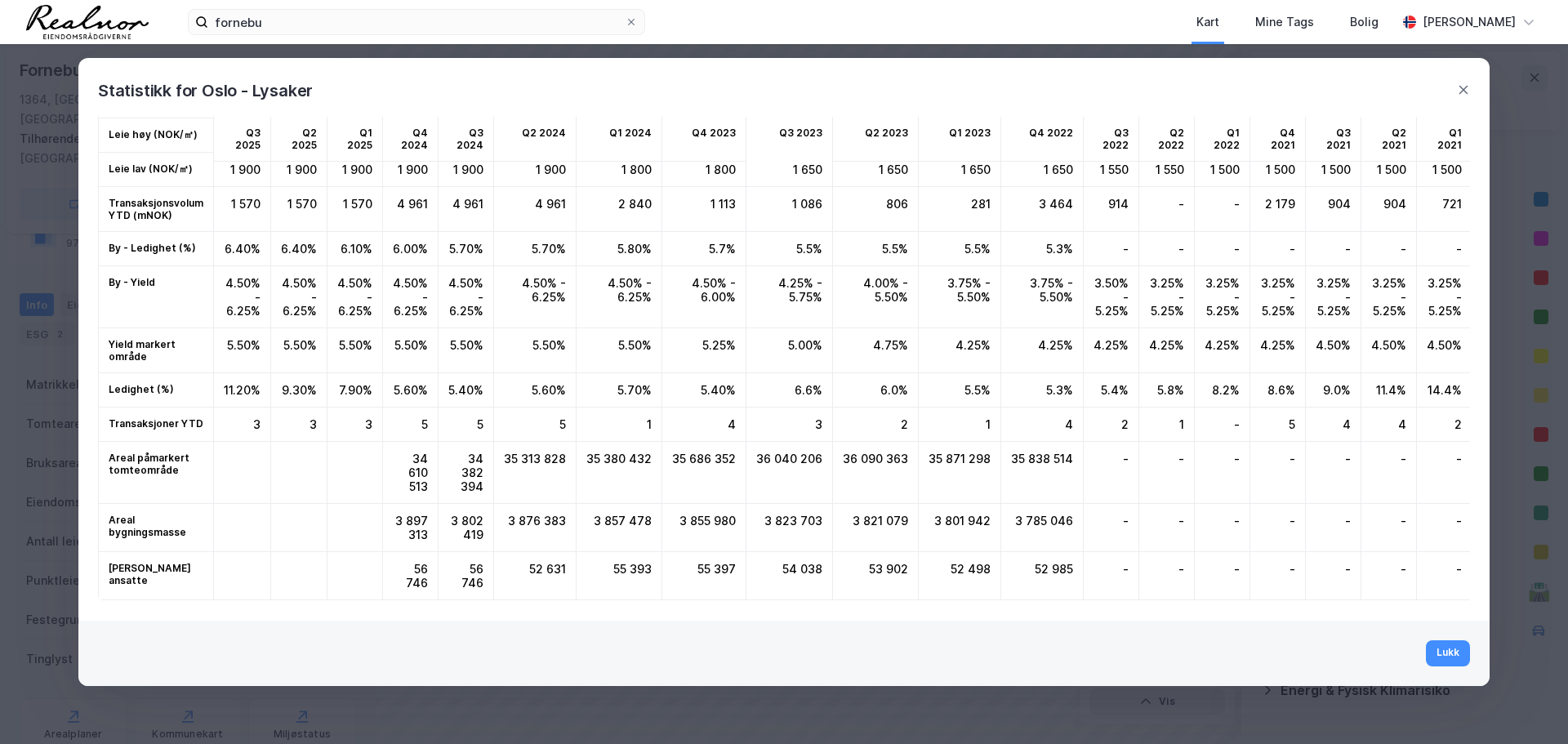
scroll to position [90, 0]
click at [1440, 104] on div "Statistikk for Oslo - Lysaker" at bounding box center [784, 80] width 1412 height 46
click at [1466, 90] on icon at bounding box center [1464, 90] width 13 height 13
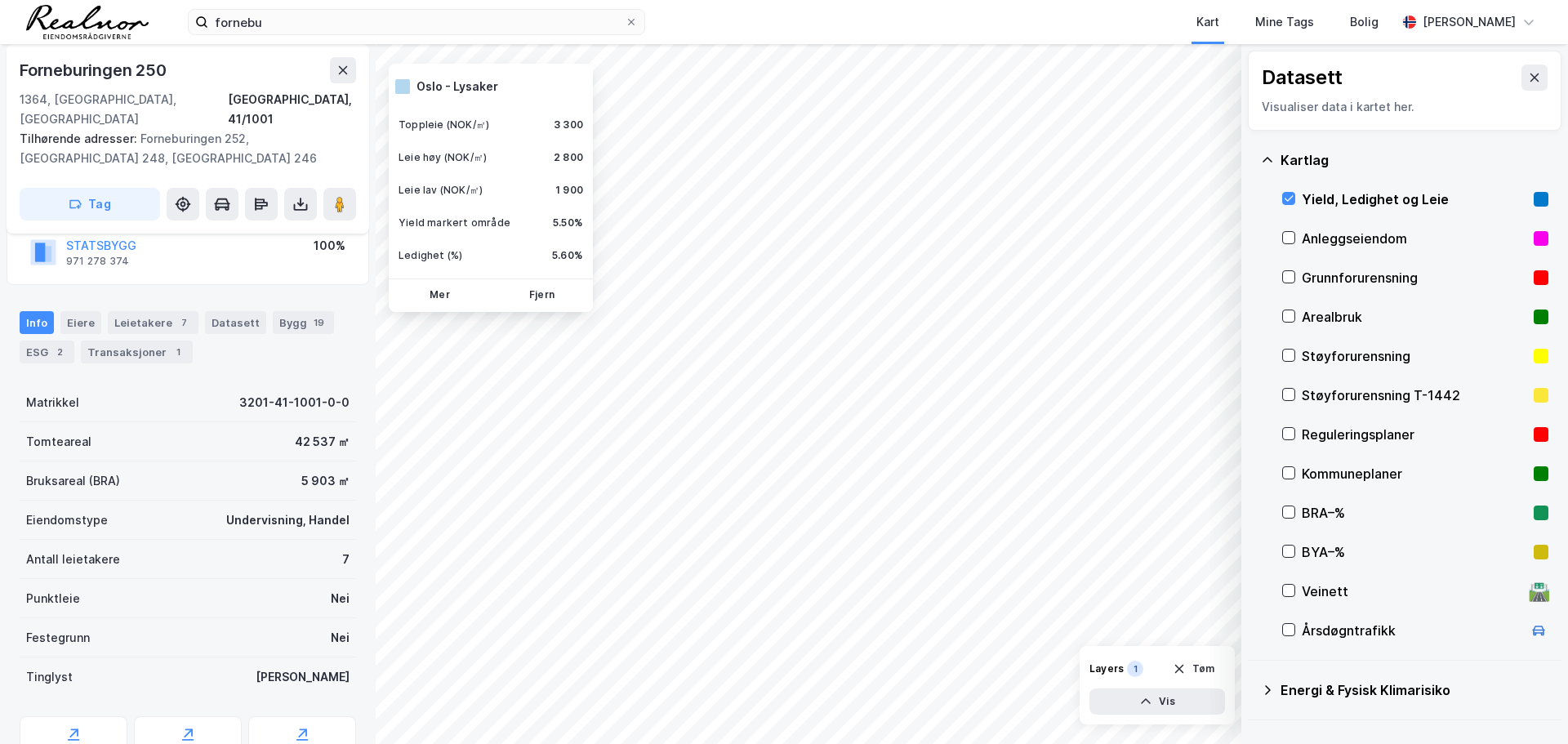
scroll to position [0, 0]
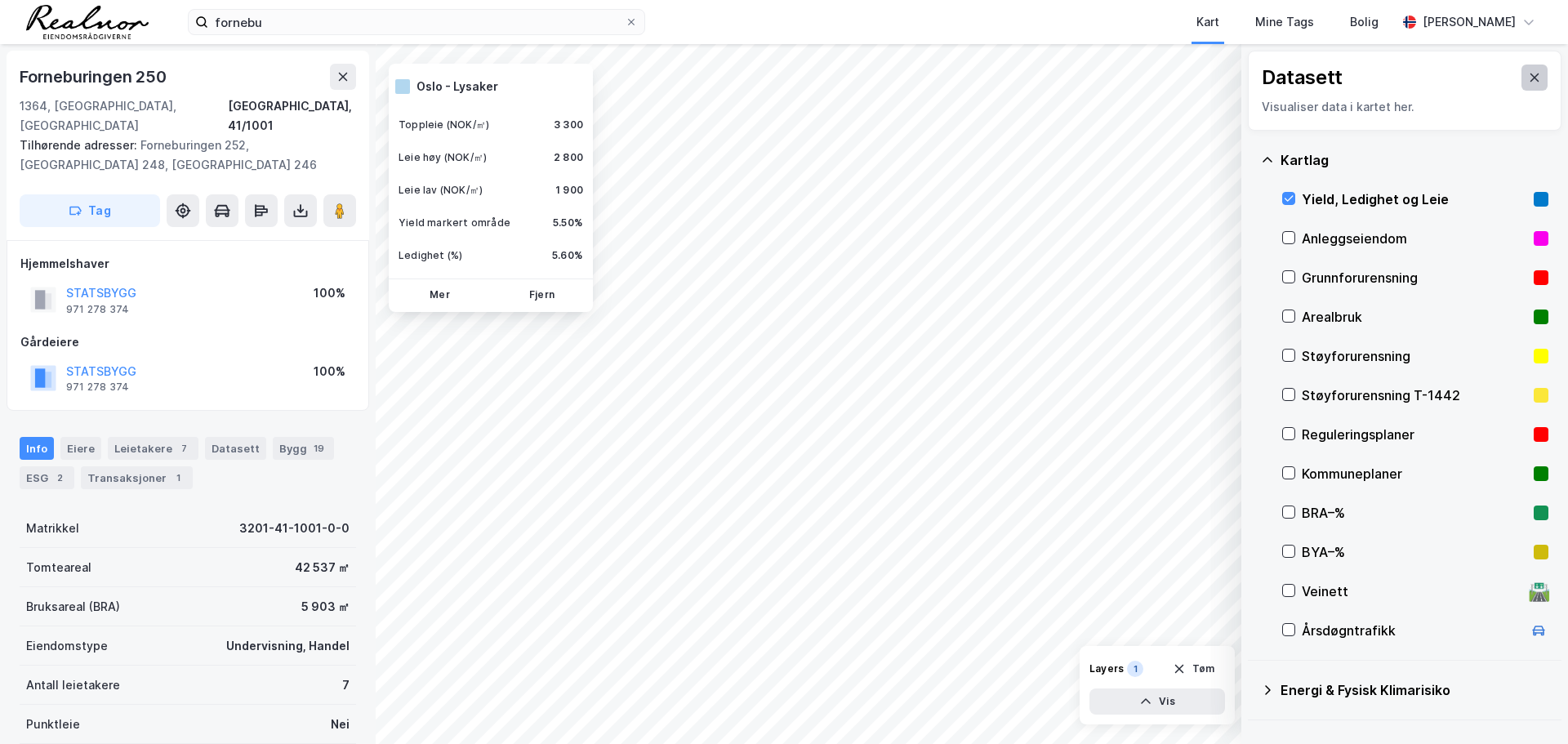
click at [1528, 83] on icon at bounding box center [1535, 77] width 13 height 13
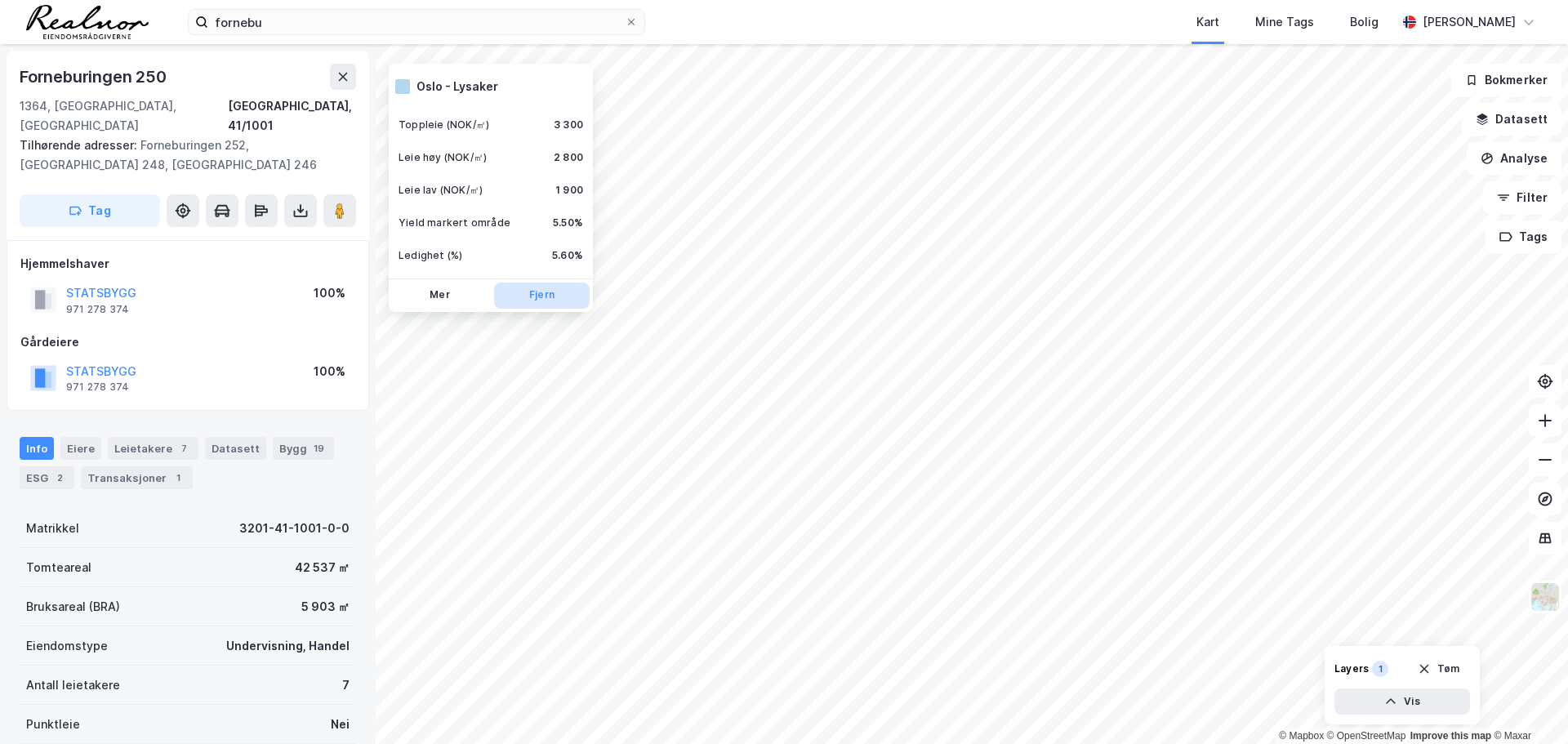
click at [516, 303] on button "Fjern" at bounding box center [542, 295] width 96 height 26
click at [259, 202] on icon at bounding box center [261, 211] width 17 height 17
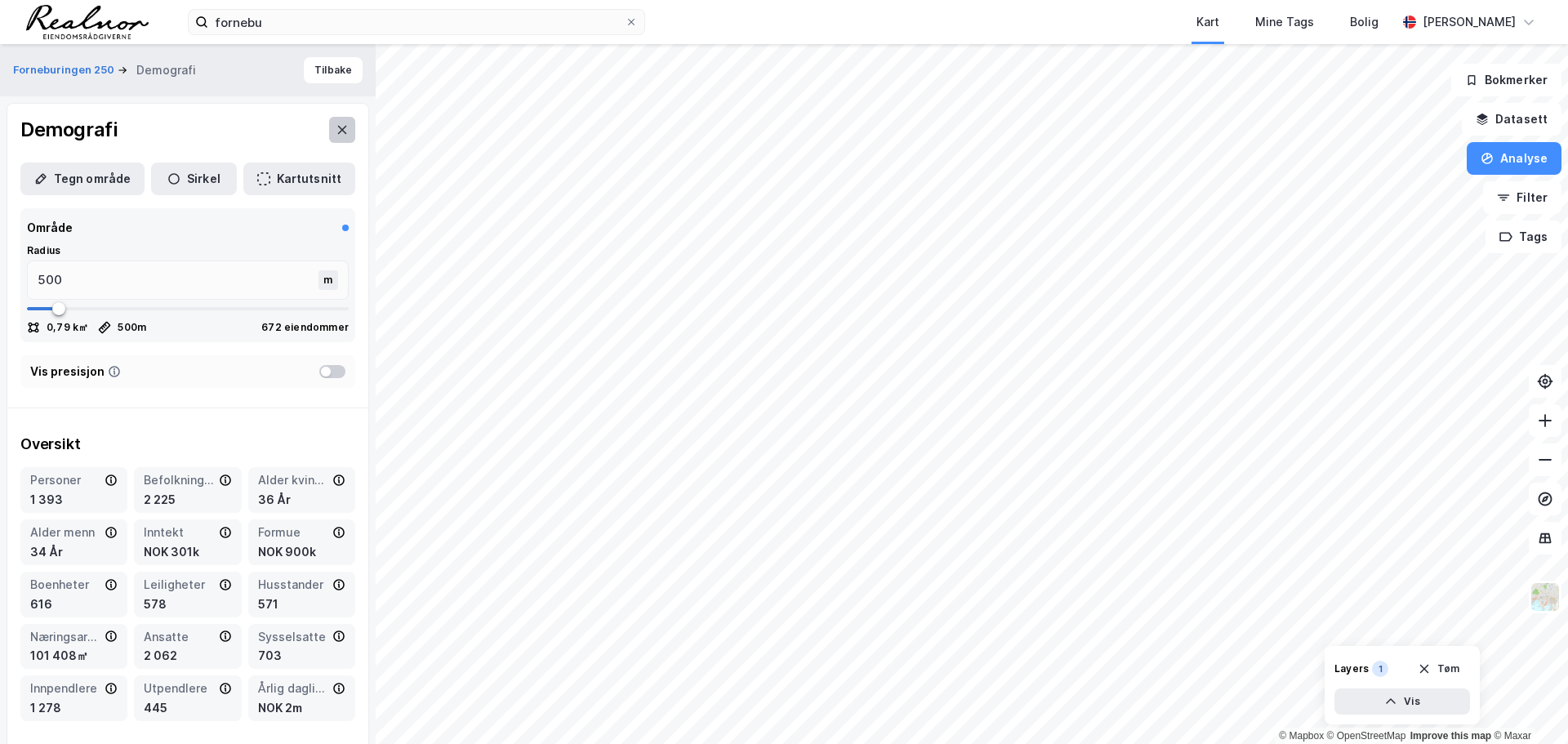
click at [336, 134] on icon at bounding box center [342, 130] width 13 height 13
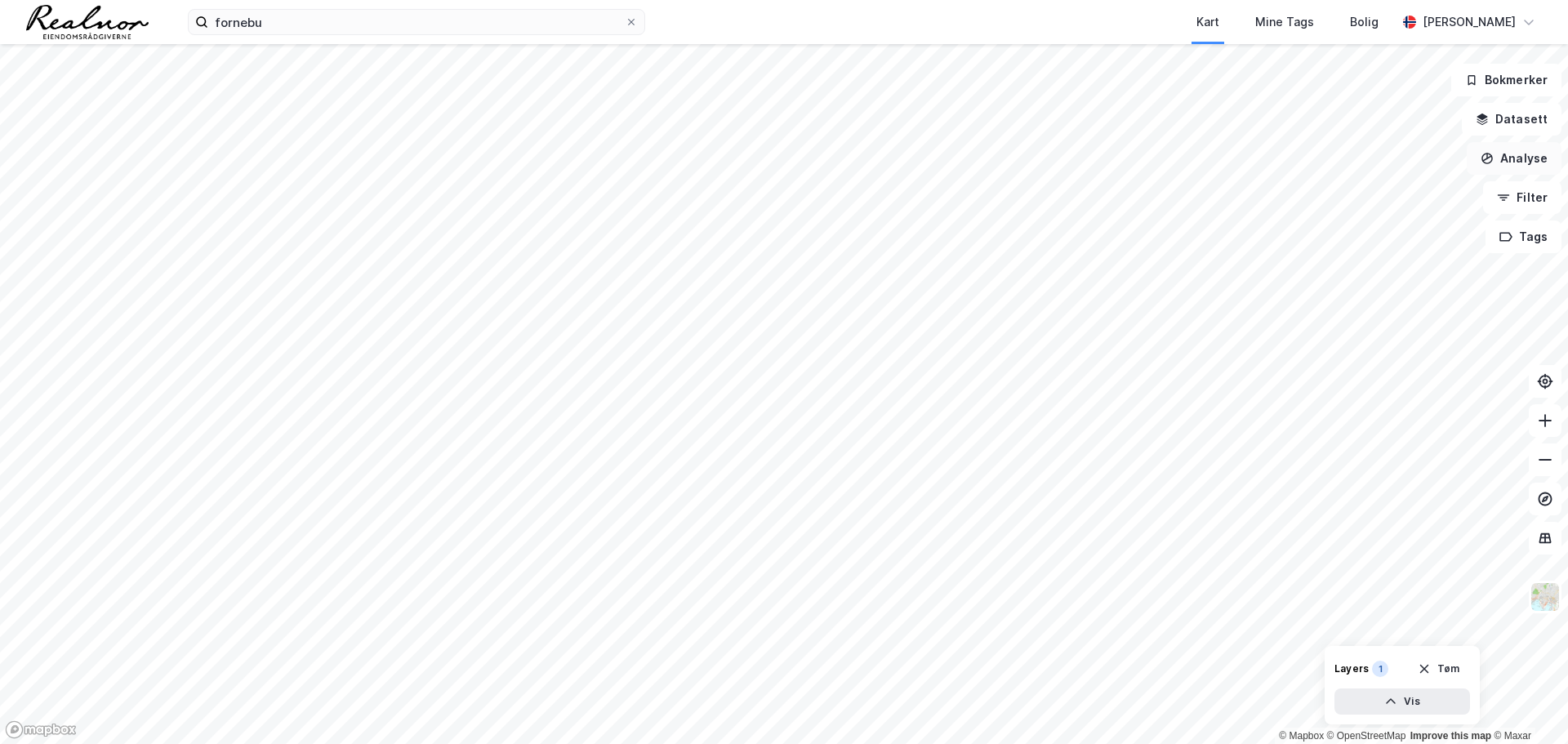
click at [1548, 160] on button "Analyse" at bounding box center [1514, 158] width 95 height 33
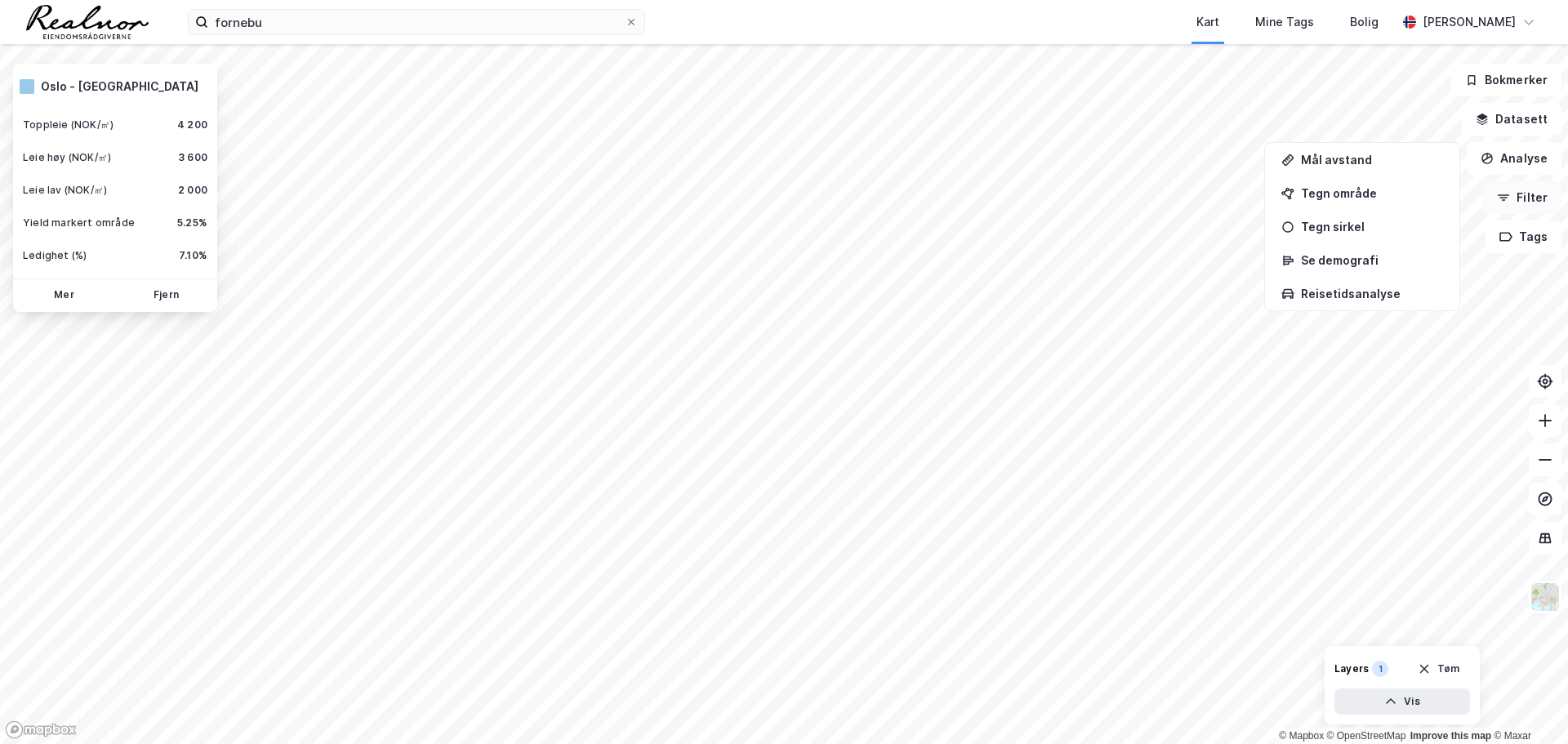
click at [1522, 203] on button "Filter" at bounding box center [1522, 197] width 78 height 33
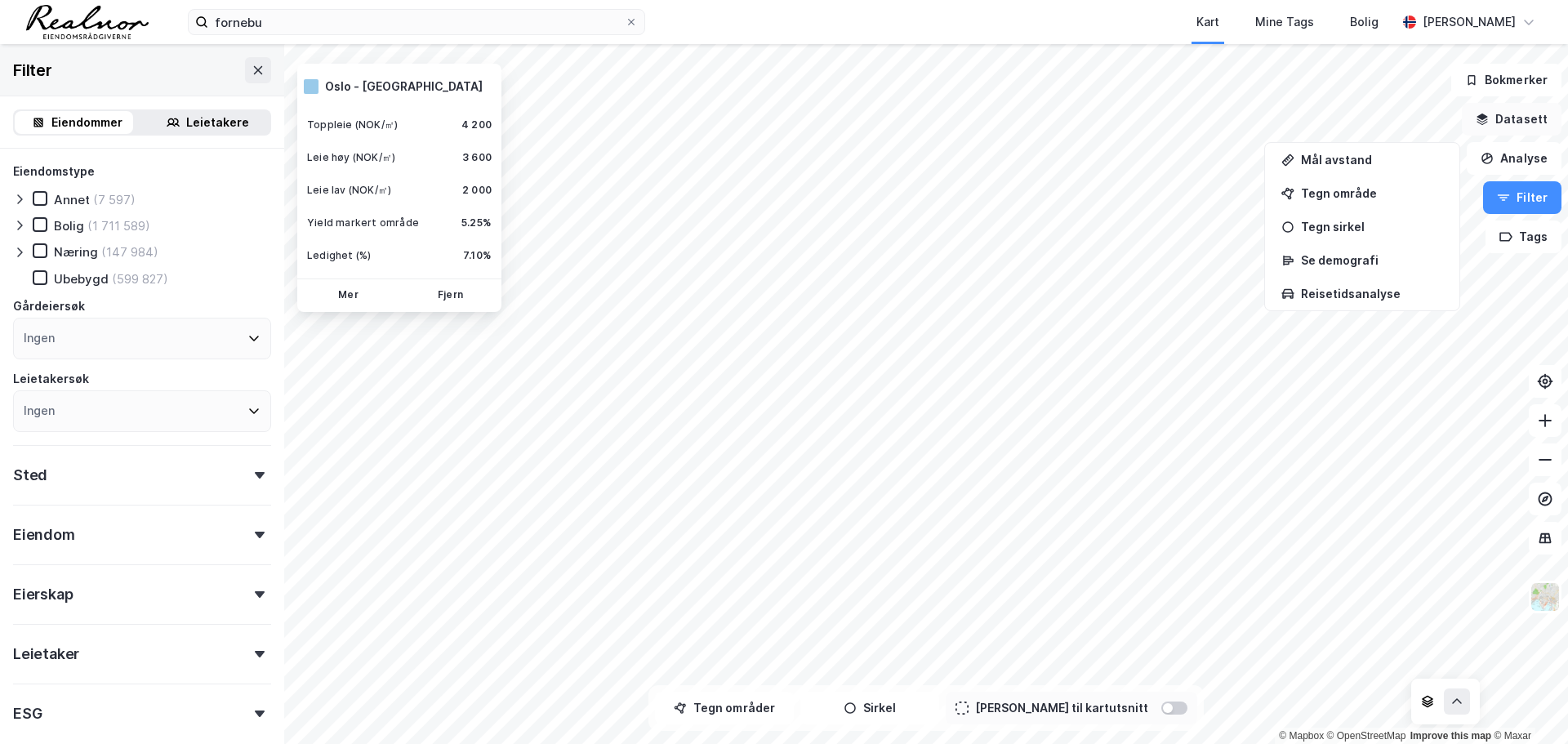
click at [1528, 114] on button "Datasett" at bounding box center [1511, 119] width 99 height 33
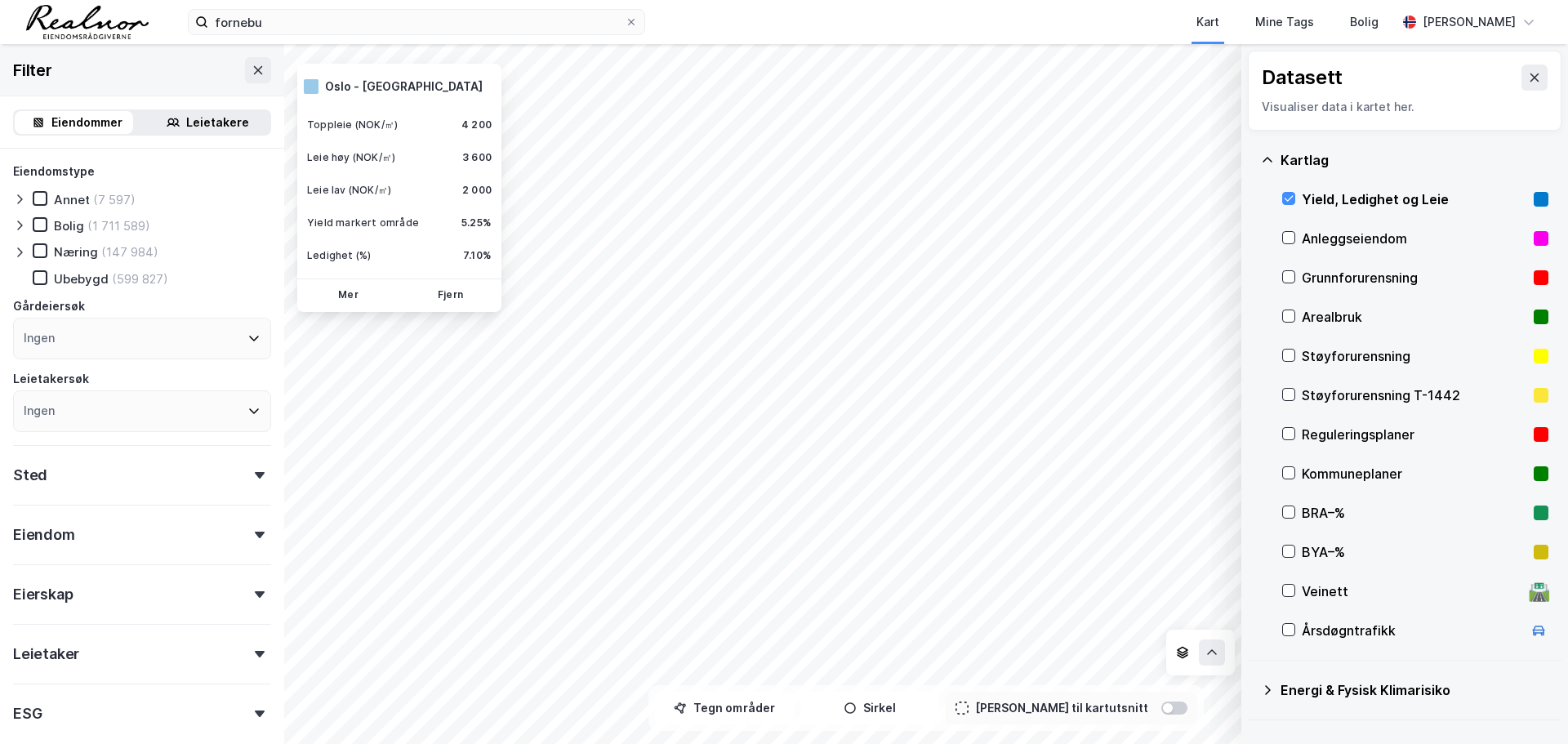
click at [1298, 199] on div "Yield, Ledighet og Leie" at bounding box center [1416, 199] width 267 height 39
click at [1530, 83] on button at bounding box center [1535, 77] width 26 height 26
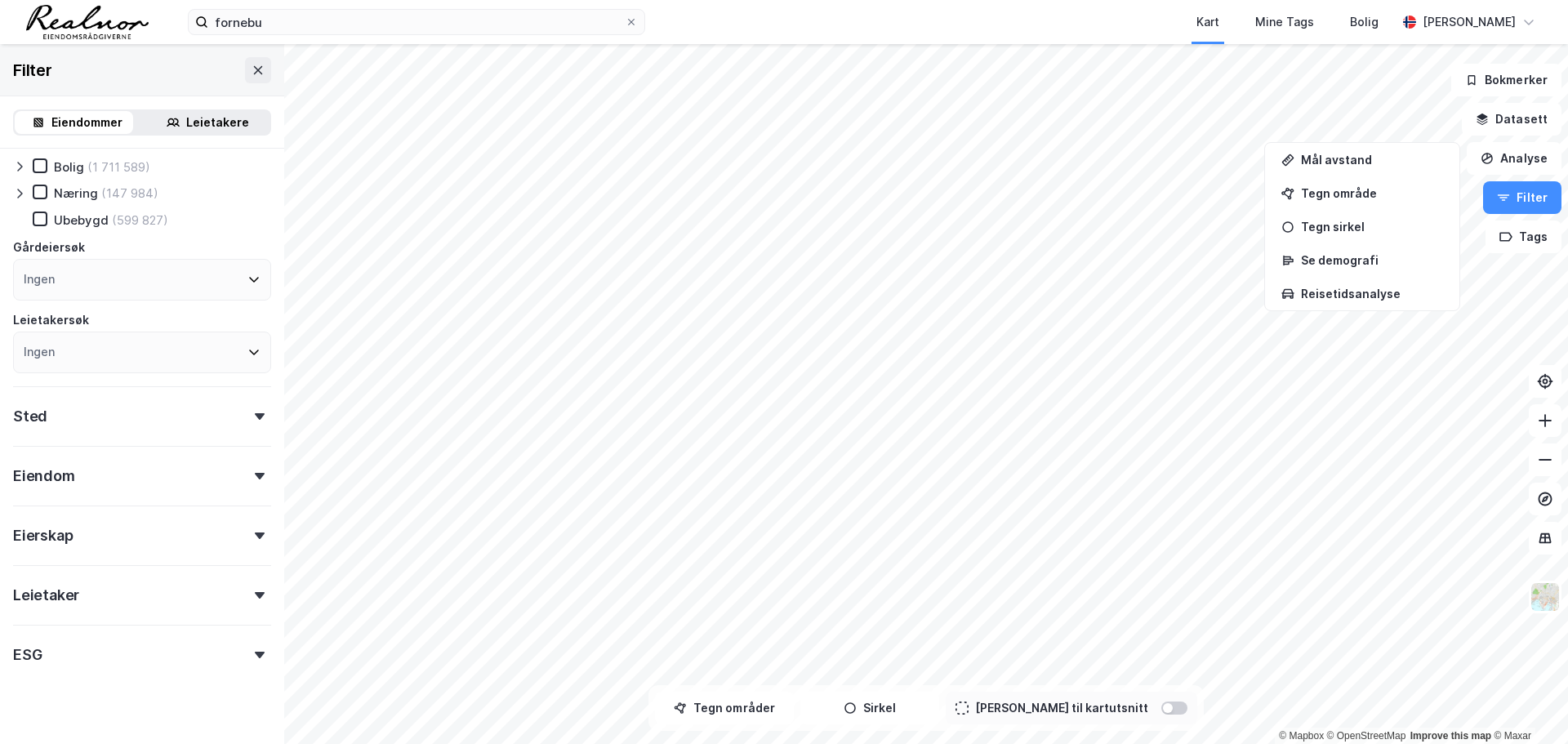
scroll to position [81, 0]
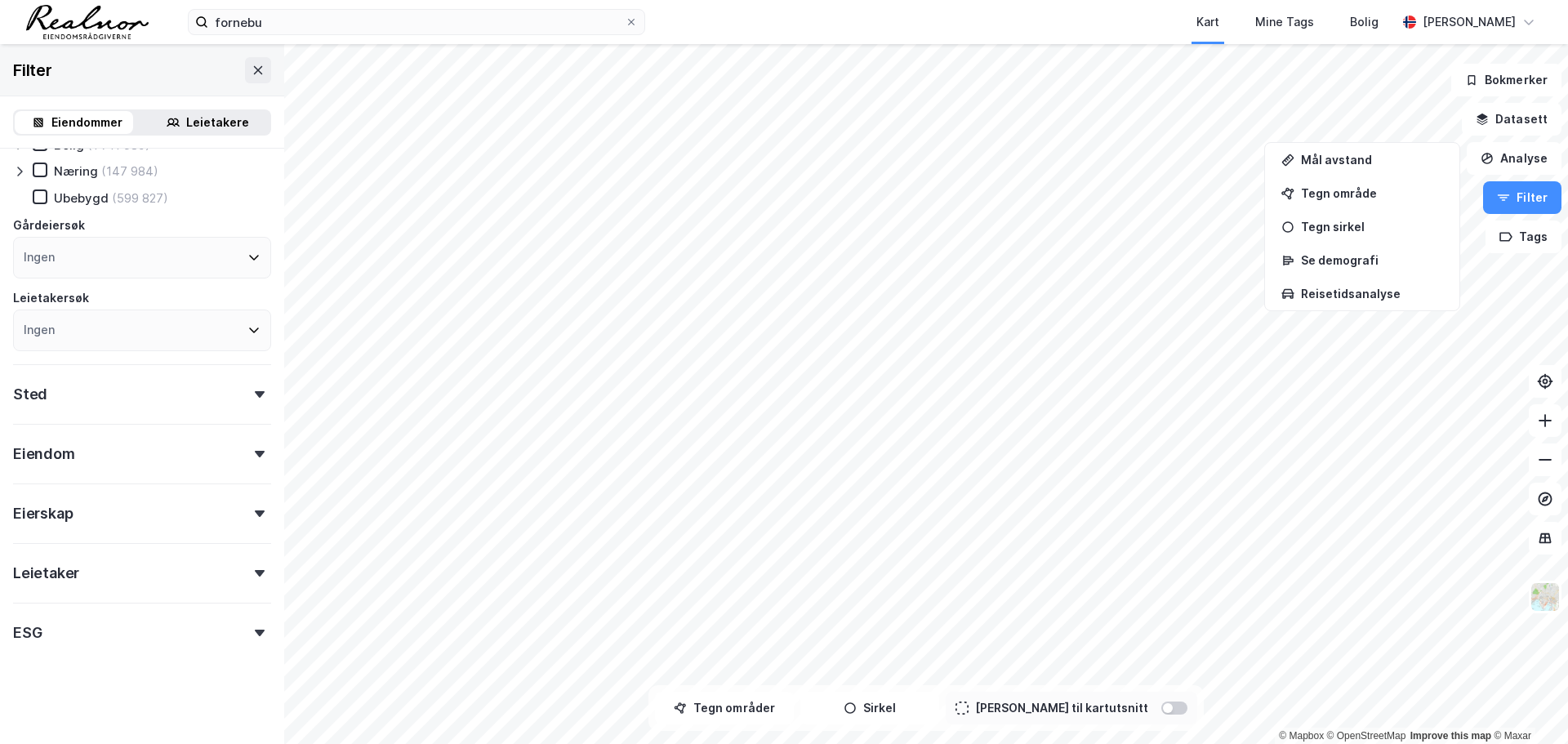
click at [229, 443] on div "Eiendom" at bounding box center [142, 447] width 258 height 46
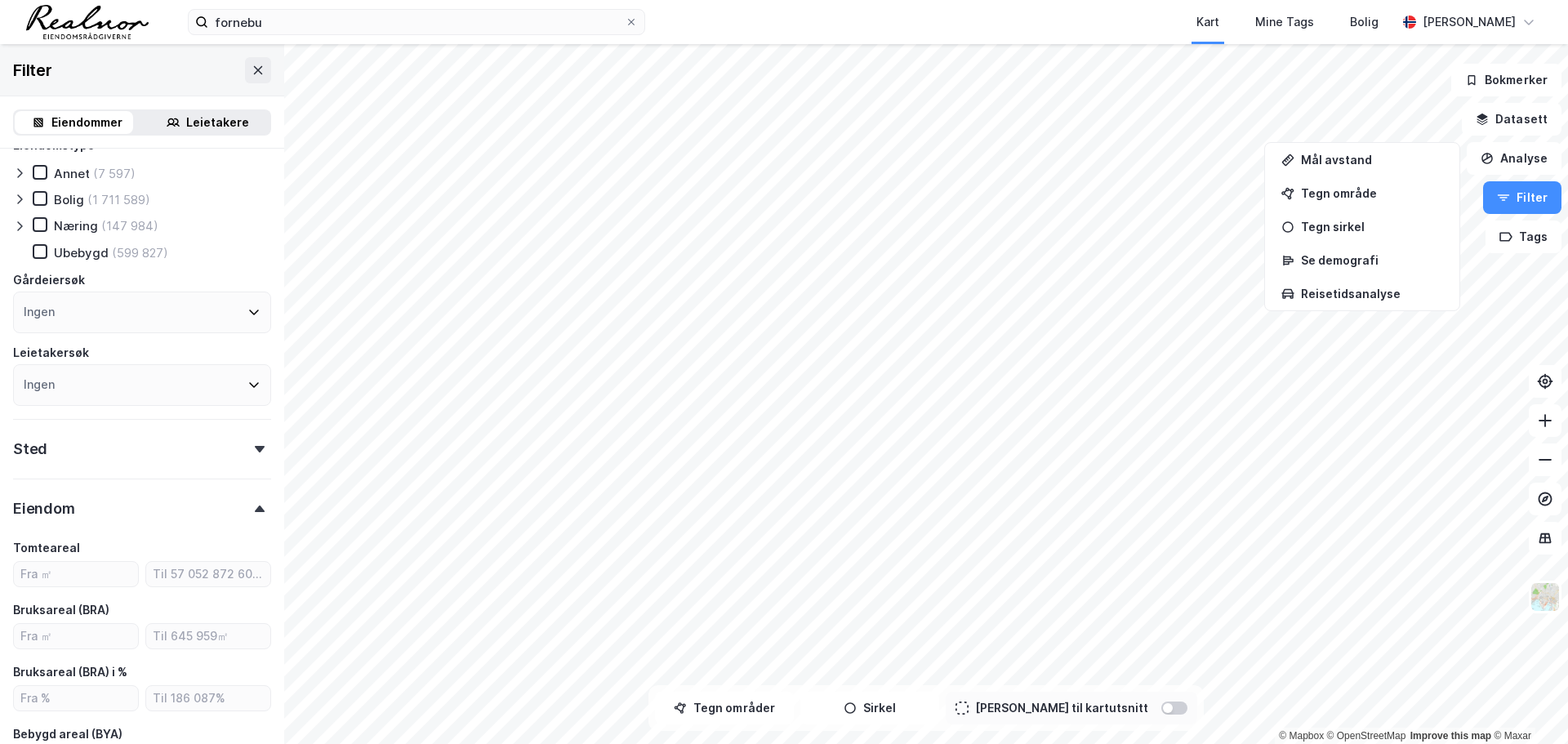
scroll to position [0, 0]
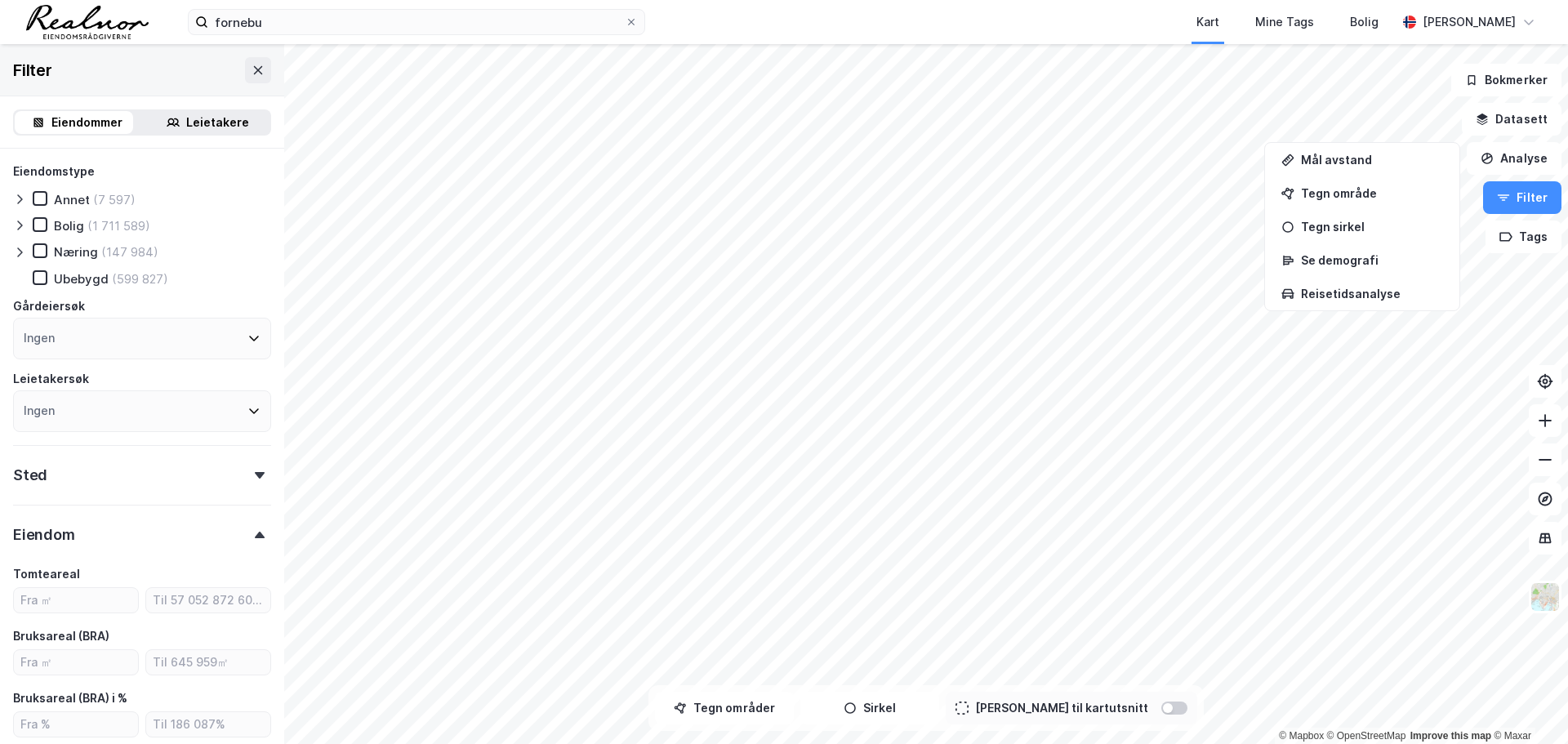
click at [19, 246] on icon at bounding box center [20, 253] width 13 height 13
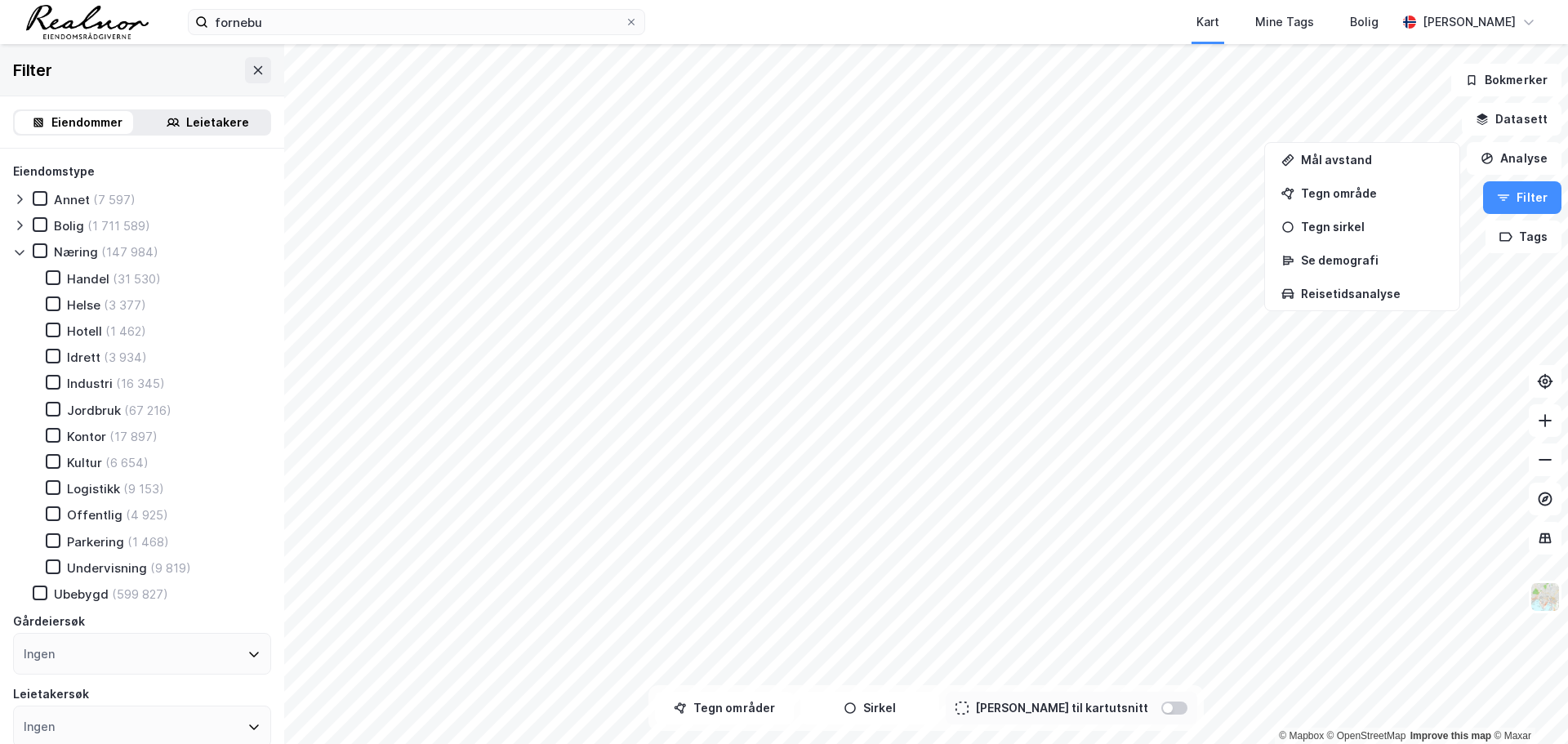
click at [55, 443] on div "Kontor (17 897)" at bounding box center [92, 437] width 132 height 17
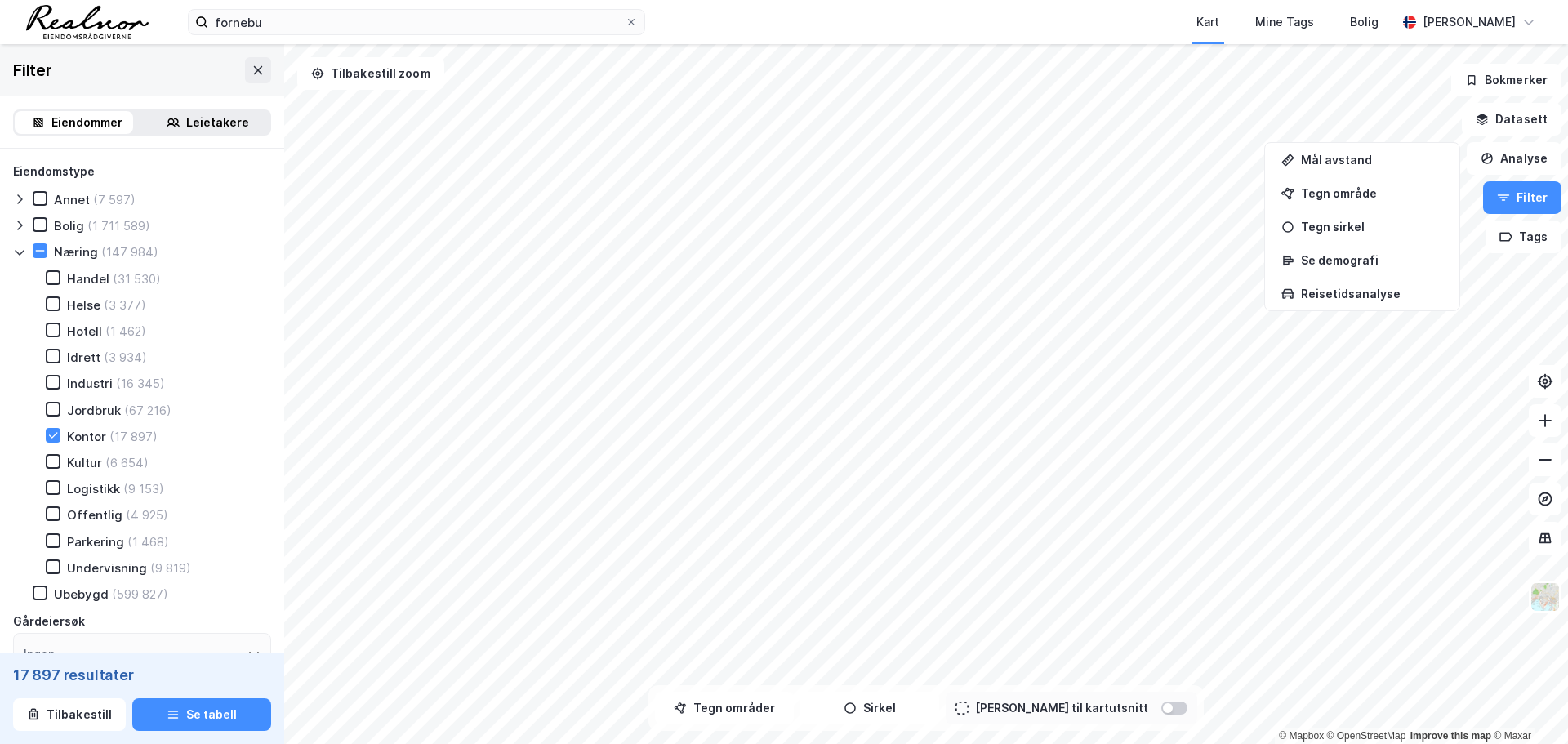
type input "Inkluder (17 897)"
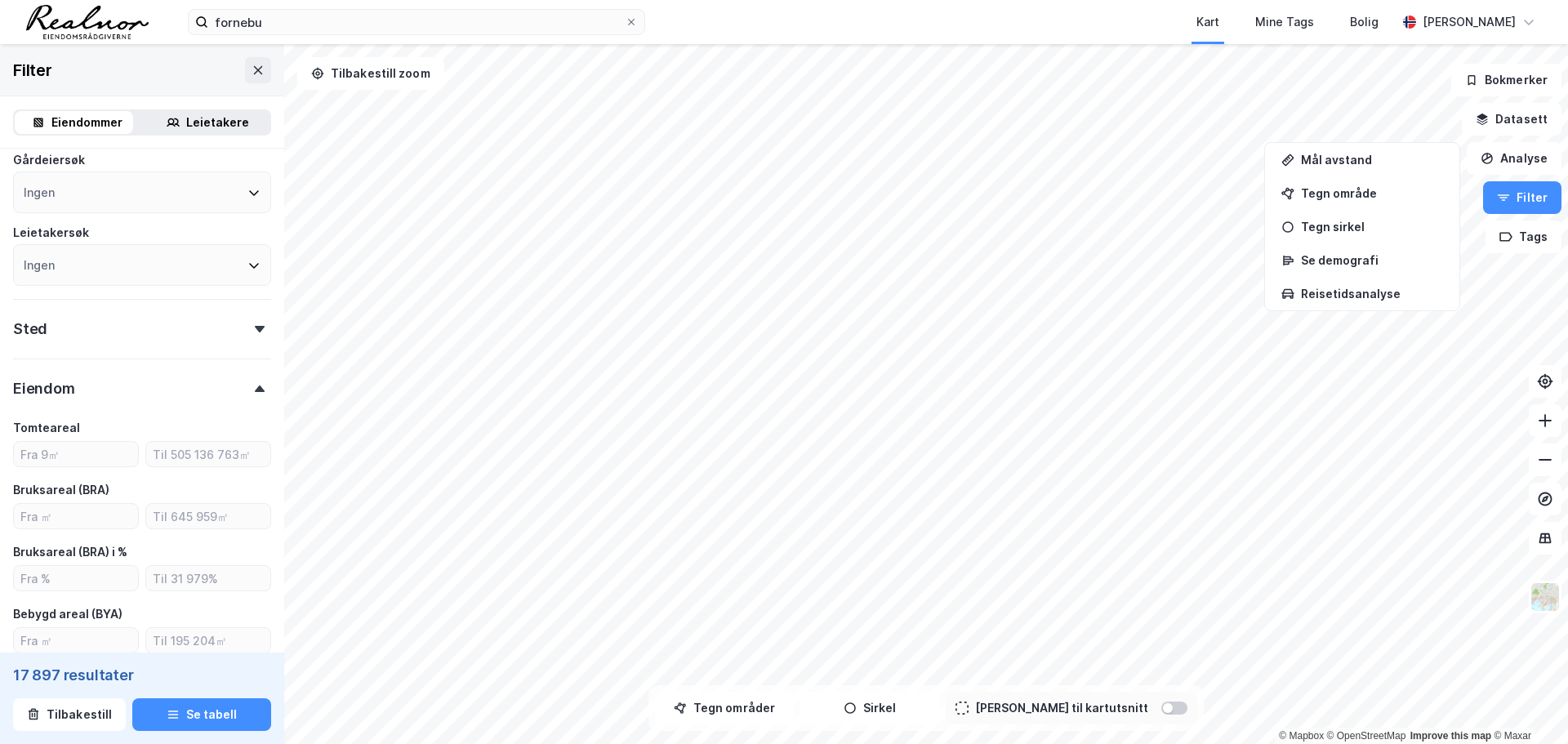
scroll to position [489, 0]
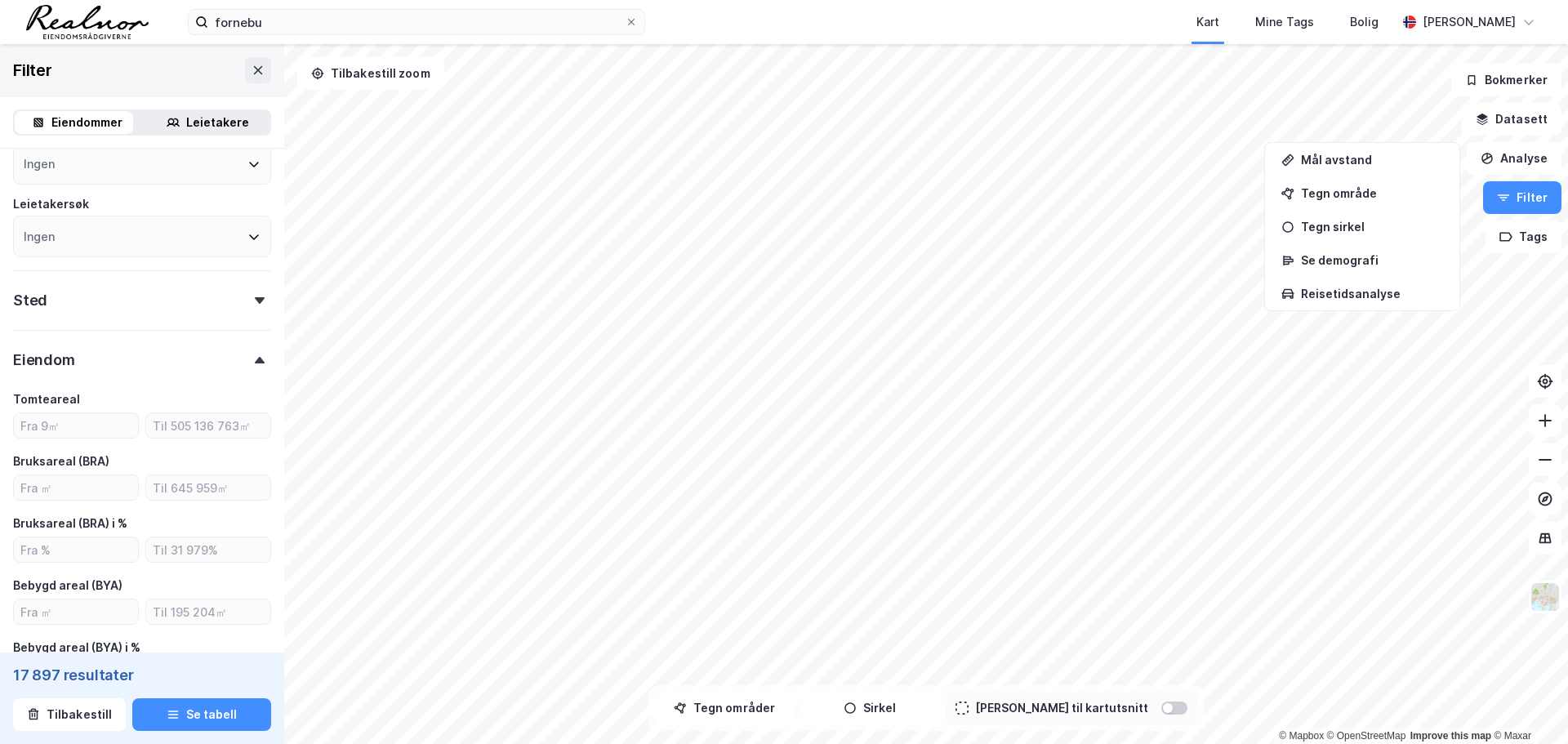
click at [219, 306] on div "Sted" at bounding box center [142, 294] width 258 height 46
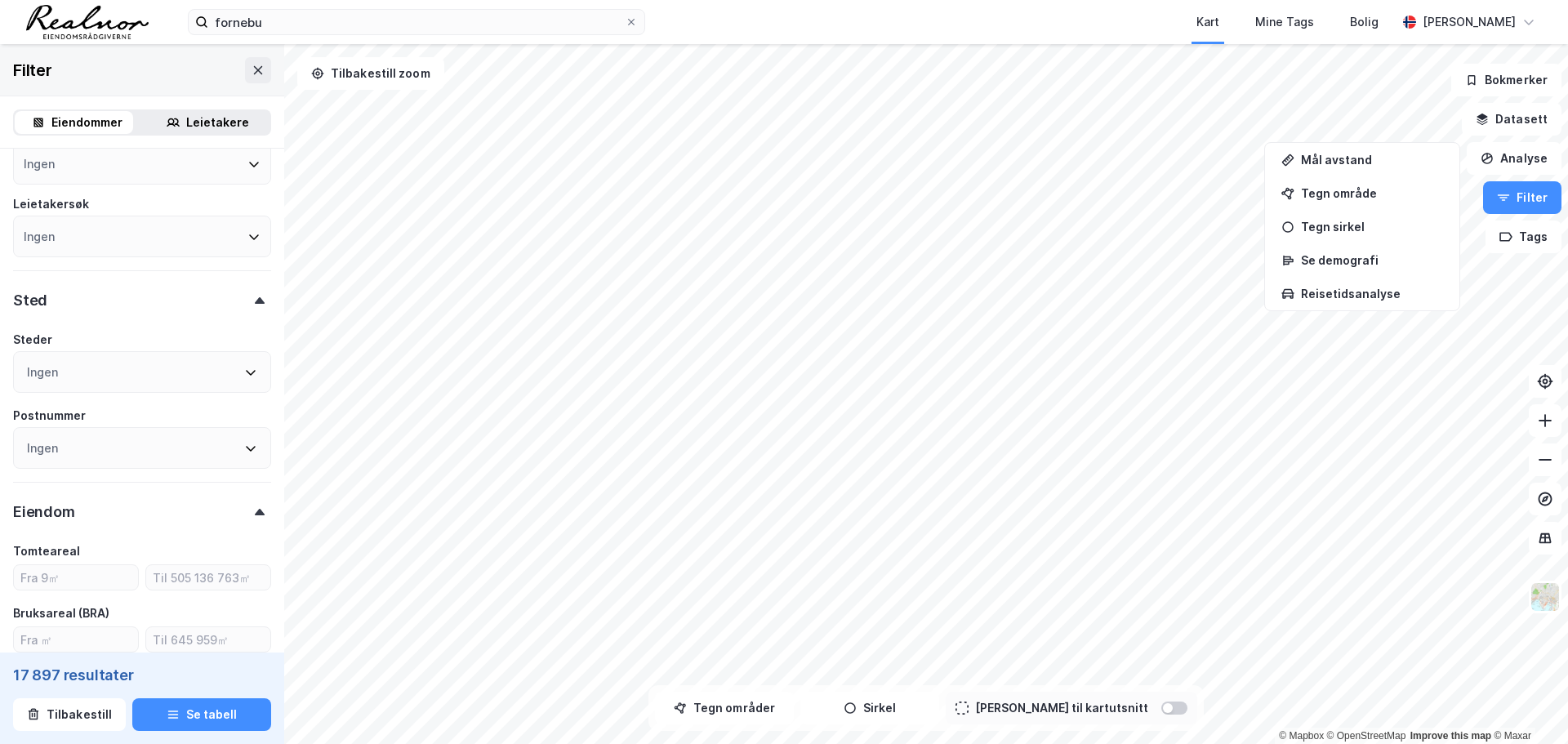
click at [225, 445] on div "Ingen" at bounding box center [142, 448] width 258 height 42
click at [84, 456] on div "Ingen" at bounding box center [142, 448] width 258 height 42
click at [57, 488] on input at bounding box center [151, 492] width 214 height 22
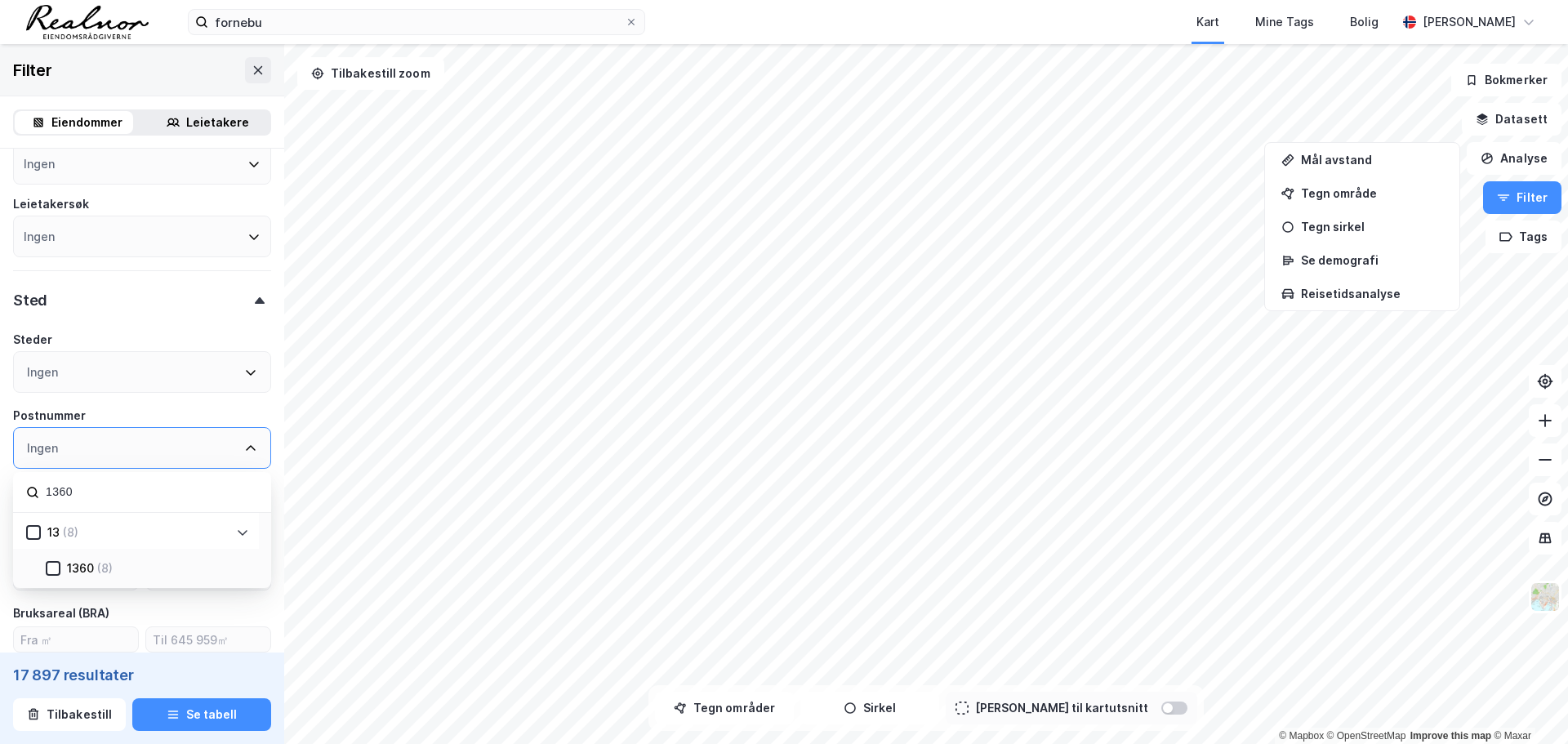
type input "1360"
click at [53, 573] on icon at bounding box center [53, 568] width 11 height 11
type input "Inkluder (8)"
click at [86, 447] on div "1360" at bounding box center [142, 448] width 258 height 42
click at [77, 481] on input "1360" at bounding box center [151, 492] width 214 height 22
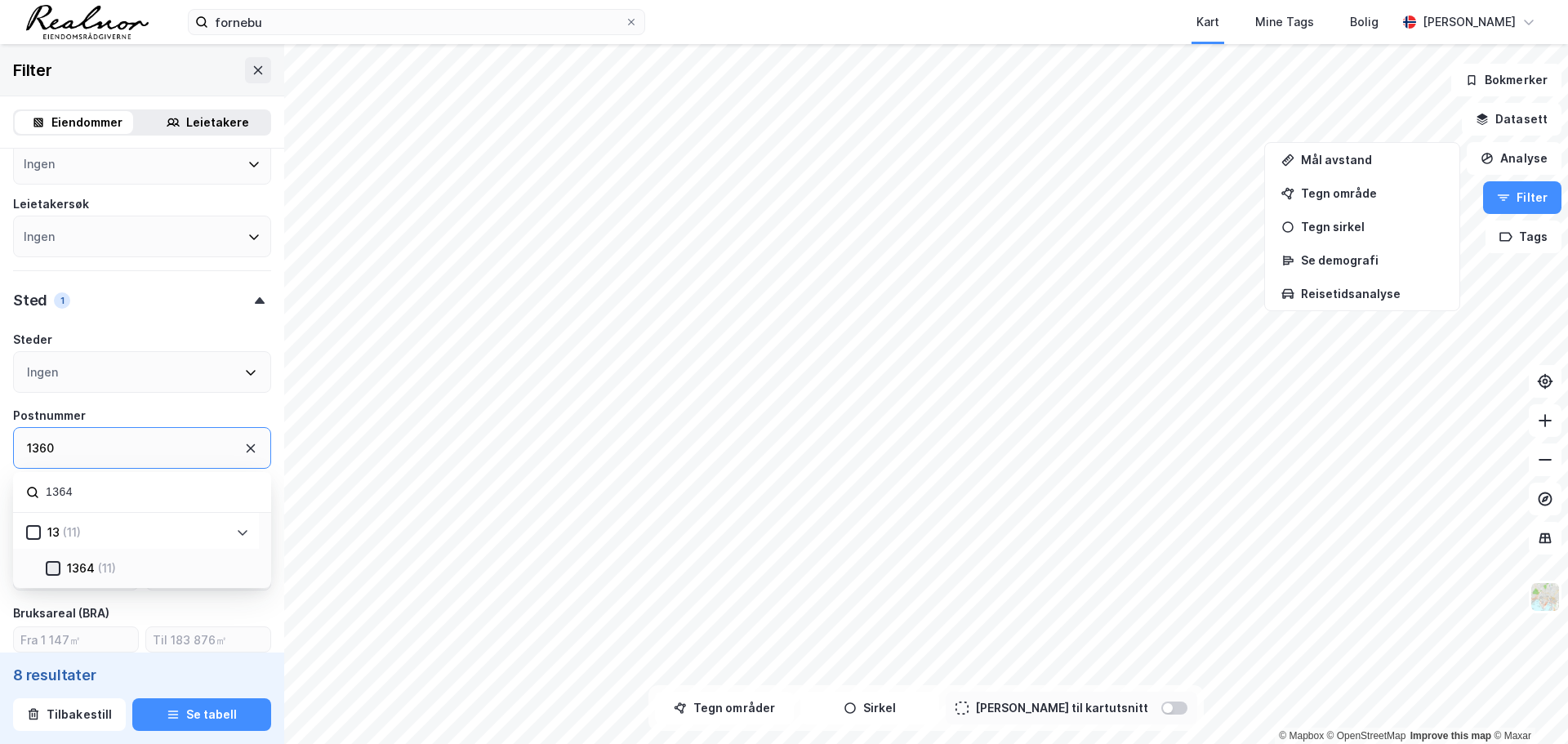
type input "1364"
click at [55, 563] on icon at bounding box center [53, 568] width 11 height 11
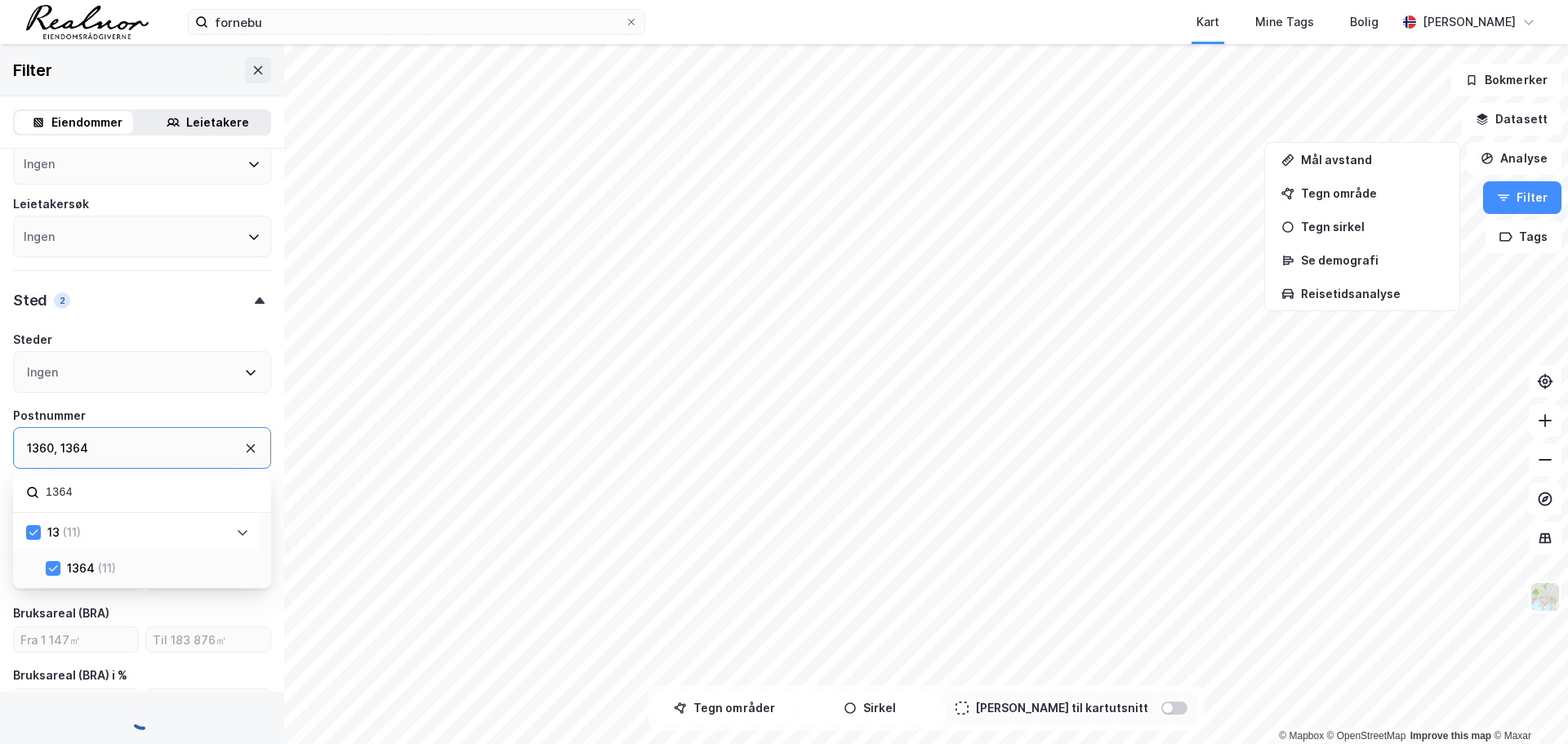
type input "Inkluder (19)"
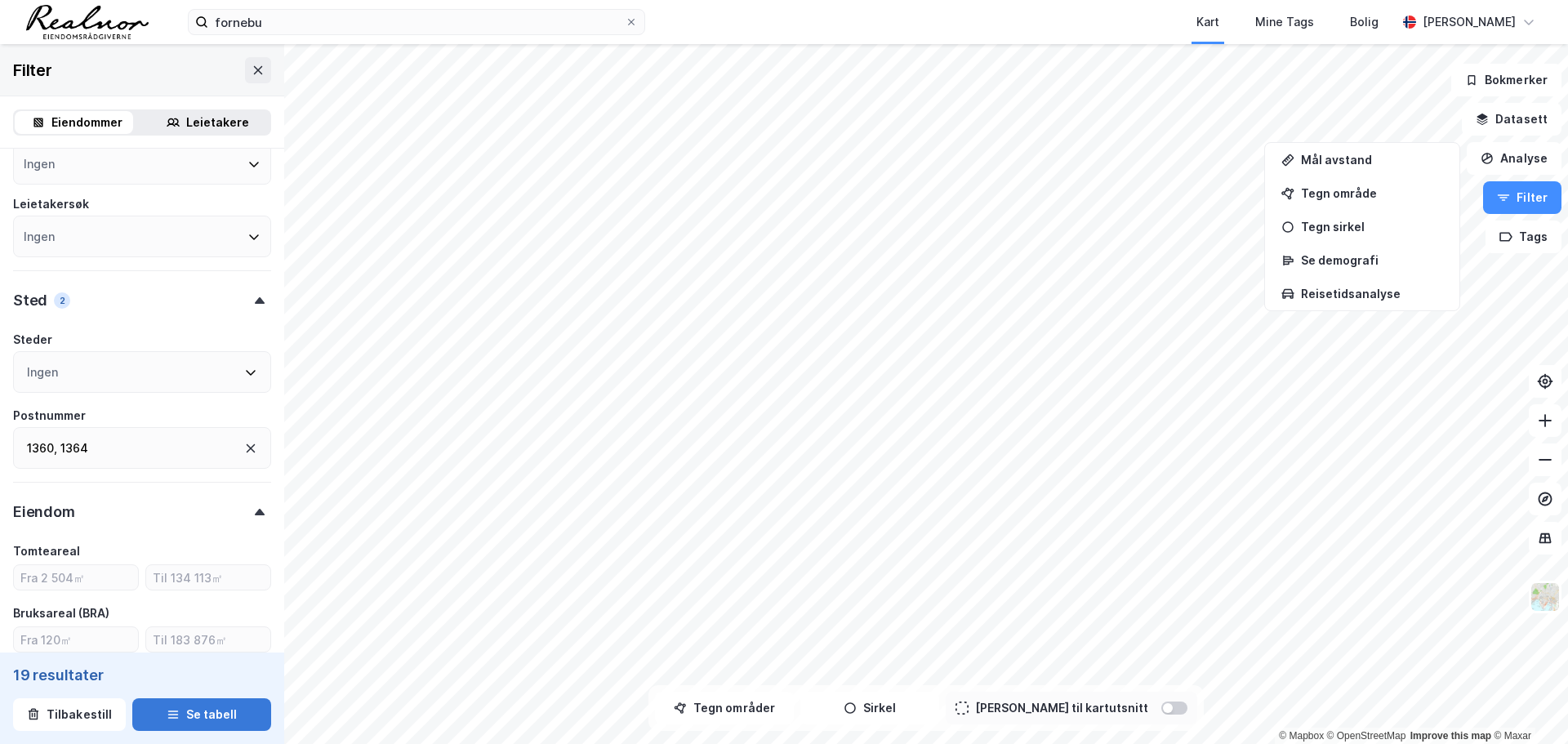
click at [201, 711] on button "Se tabell" at bounding box center [201, 713] width 138 height 33
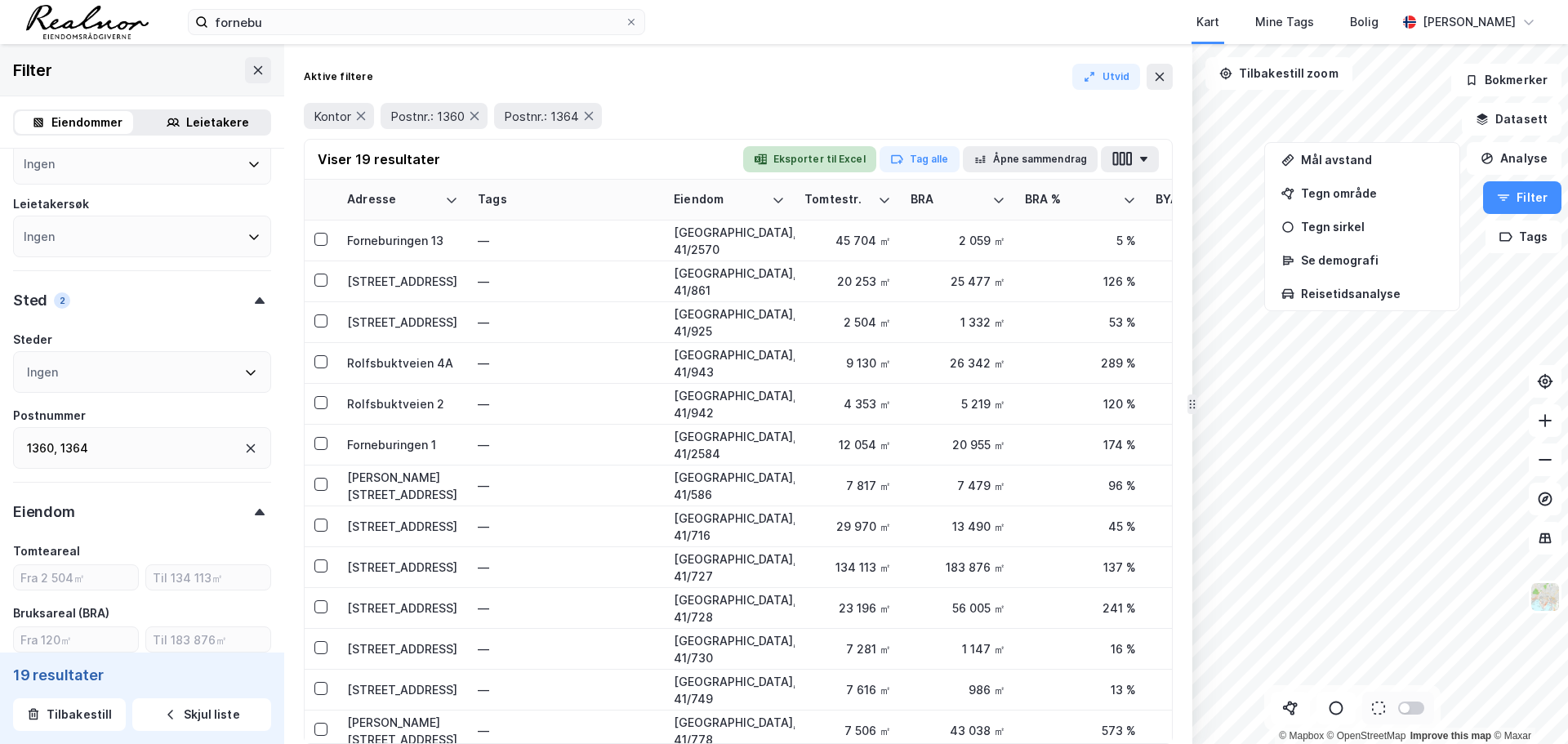
click at [793, 164] on button "Eksporter til Excel" at bounding box center [810, 159] width 133 height 26
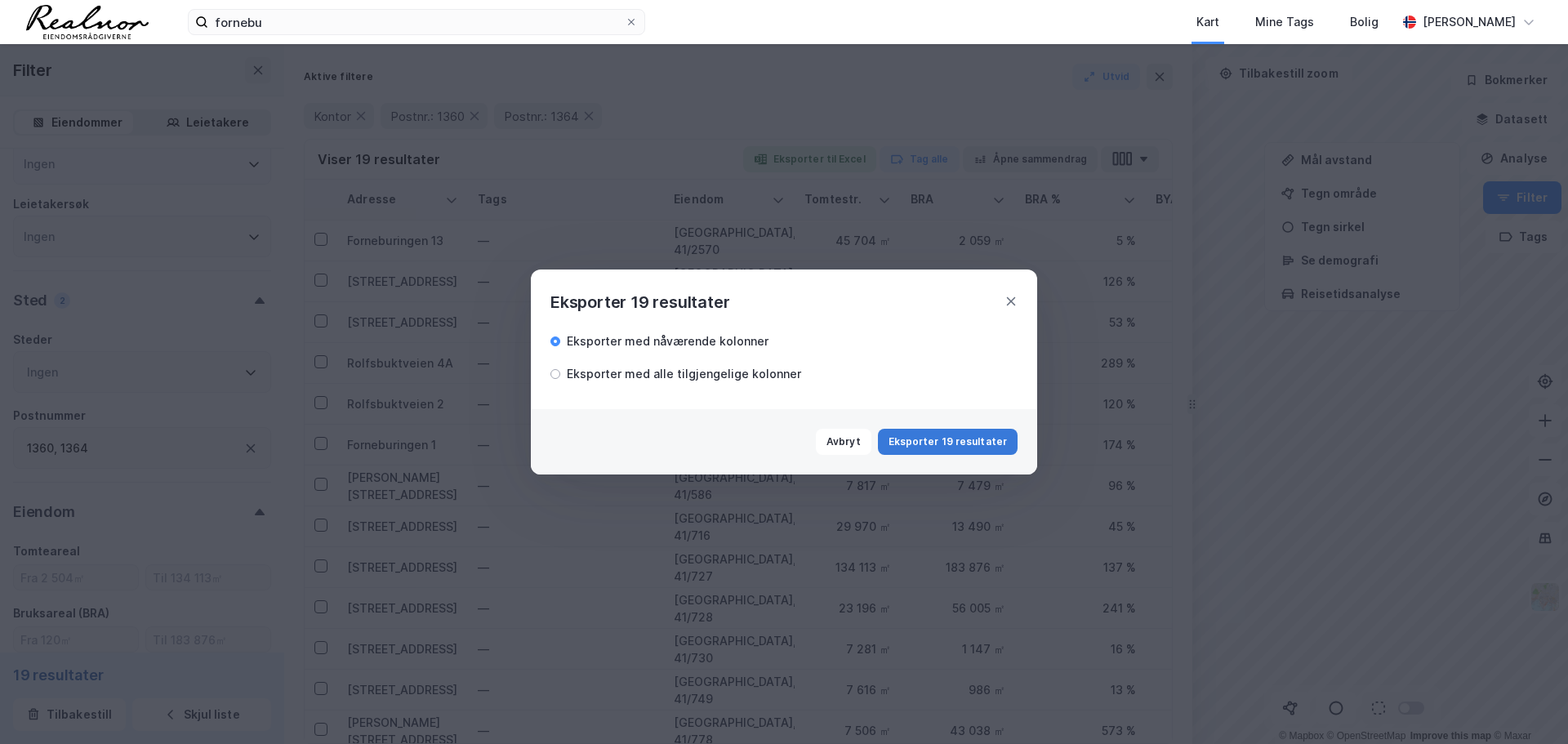
click at [927, 444] on button "Eksporter 19 resultater" at bounding box center [948, 441] width 139 height 26
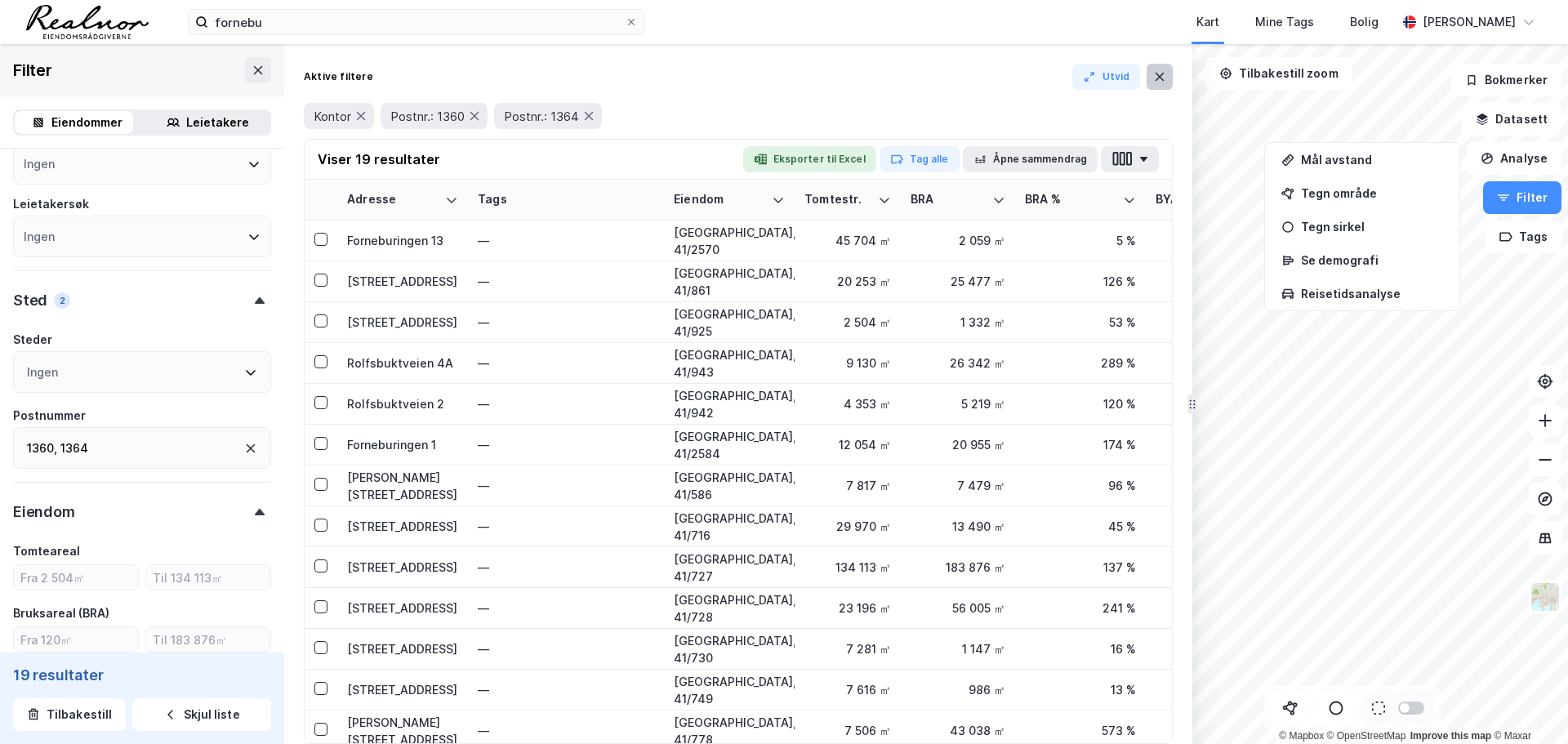
click at [1157, 71] on icon at bounding box center [1160, 77] width 13 height 13
